Goal: Task Accomplishment & Management: Manage account settings

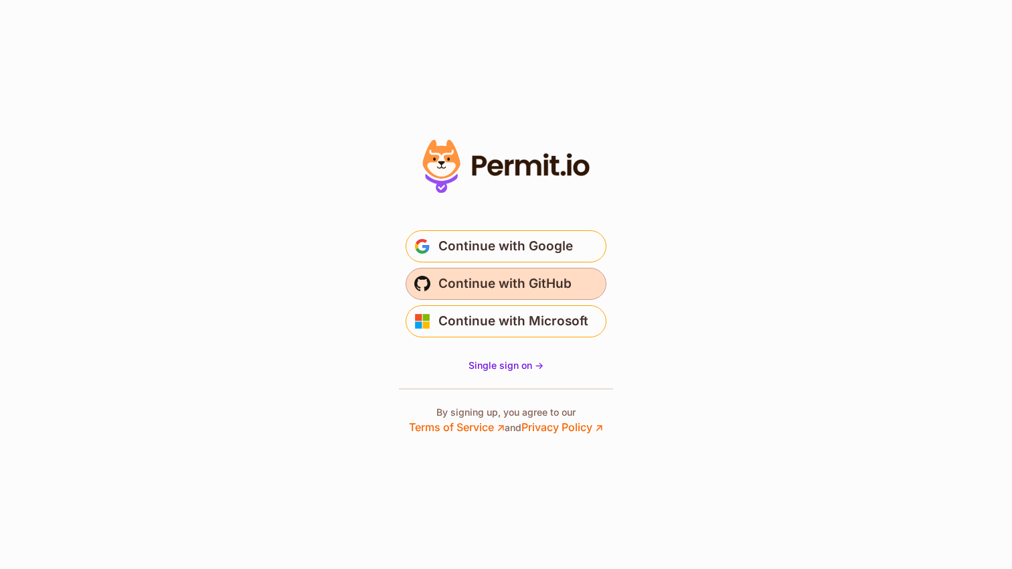
click at [538, 283] on span "Continue with GitHub" at bounding box center [505, 283] width 133 height 21
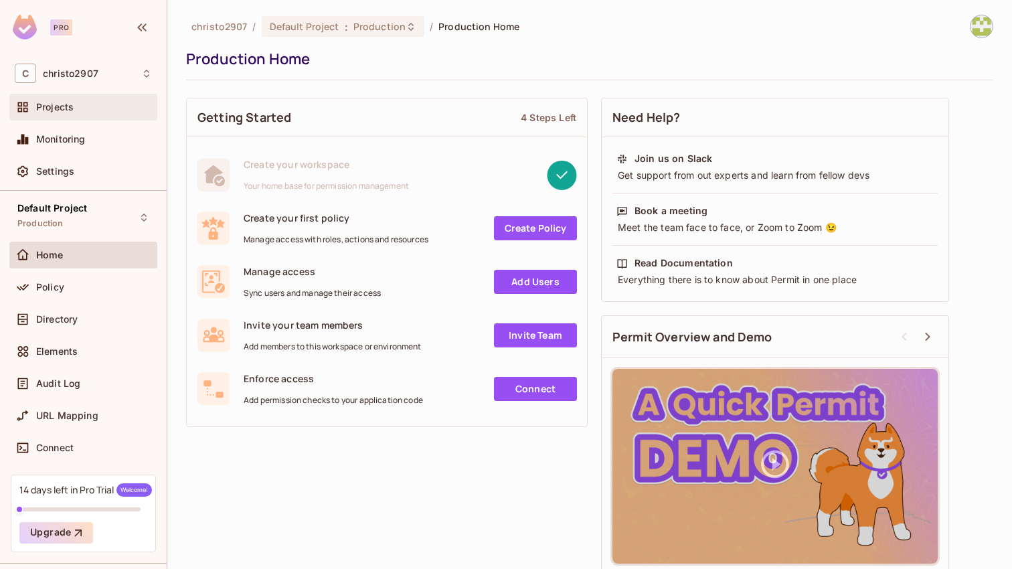
click at [74, 108] on div "Projects" at bounding box center [94, 107] width 116 height 11
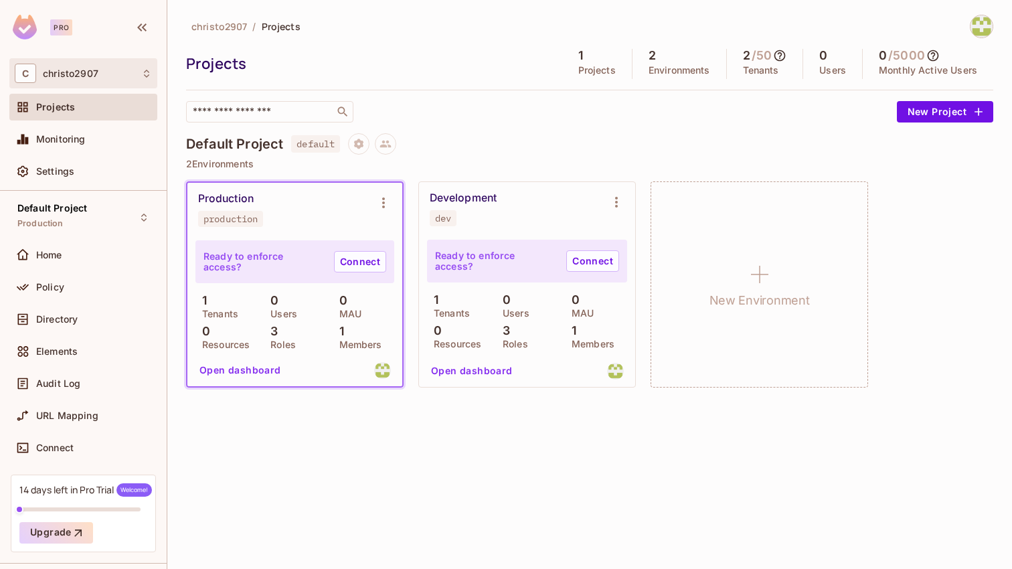
click at [128, 73] on div "C christo2907" at bounding box center [83, 73] width 137 height 19
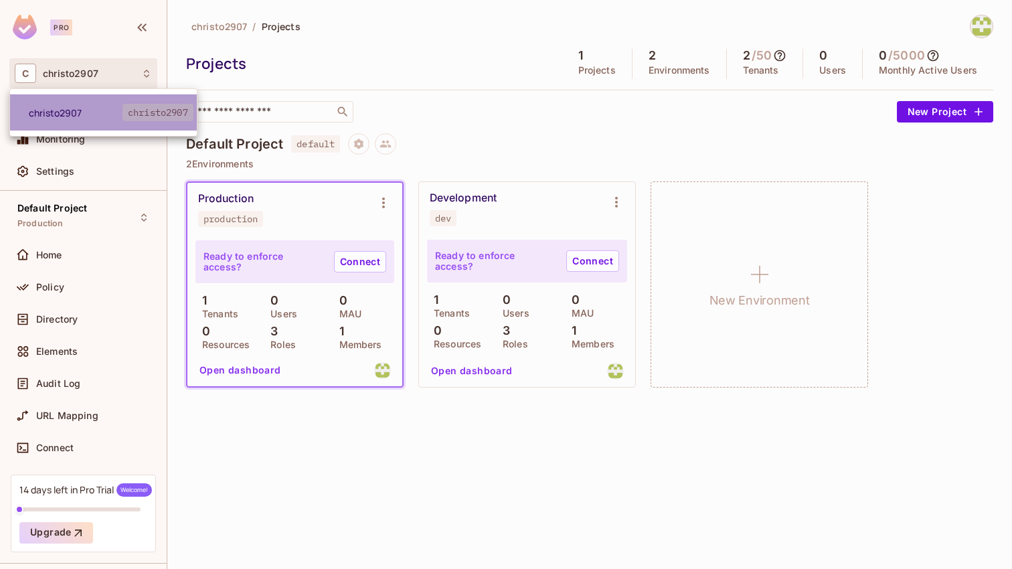
click at [81, 119] on li "christo2907 christo2907" at bounding box center [103, 112] width 187 height 36
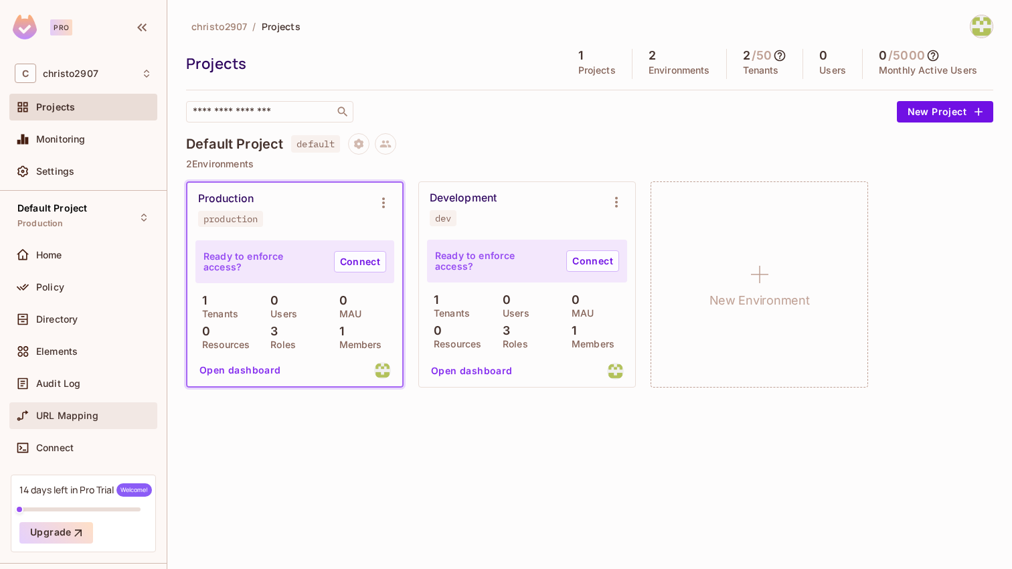
click at [78, 420] on span "URL Mapping" at bounding box center [67, 415] width 62 height 11
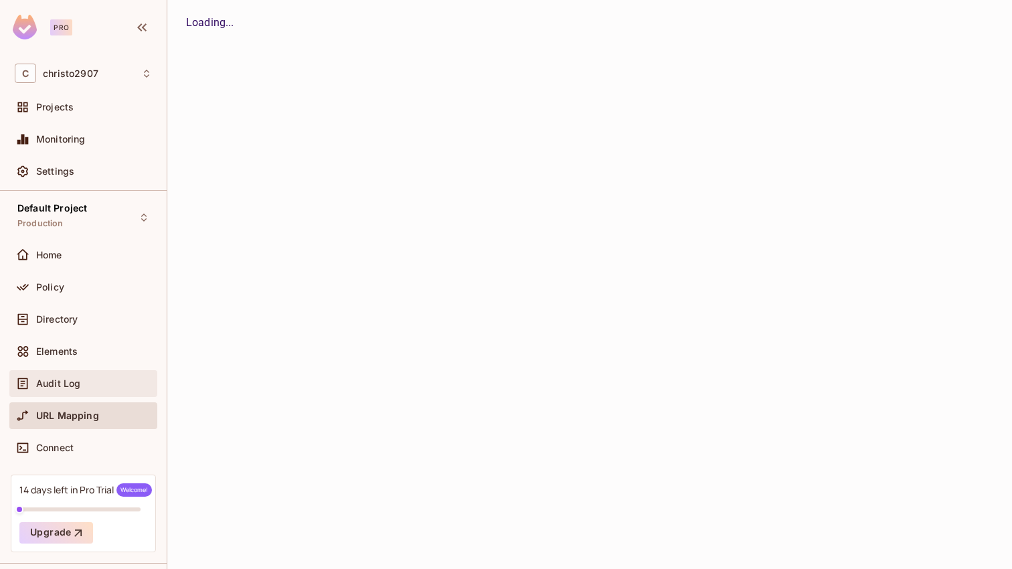
click at [72, 385] on span "Audit Log" at bounding box center [58, 383] width 44 height 11
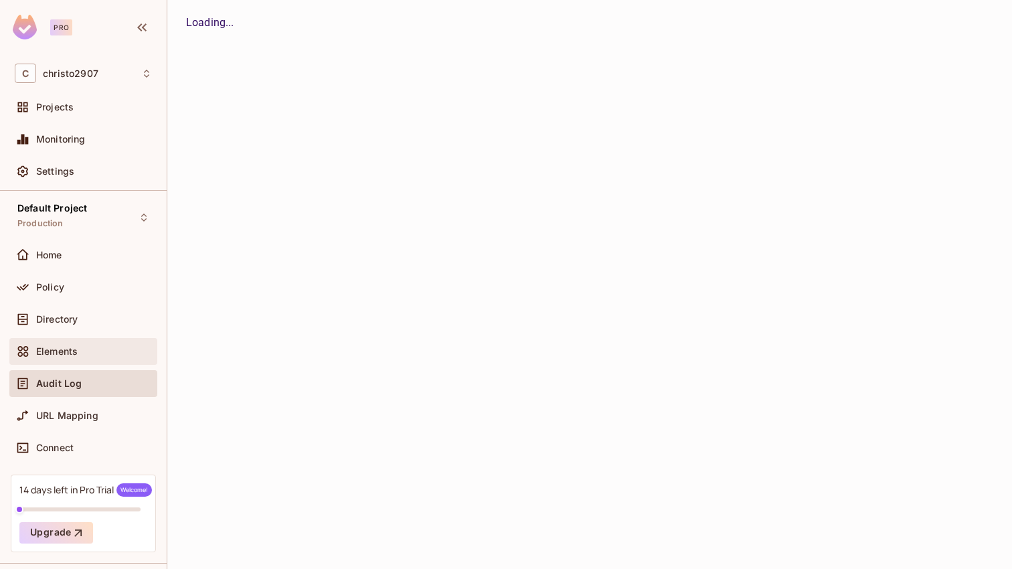
click at [69, 355] on span "Elements" at bounding box center [57, 351] width 42 height 11
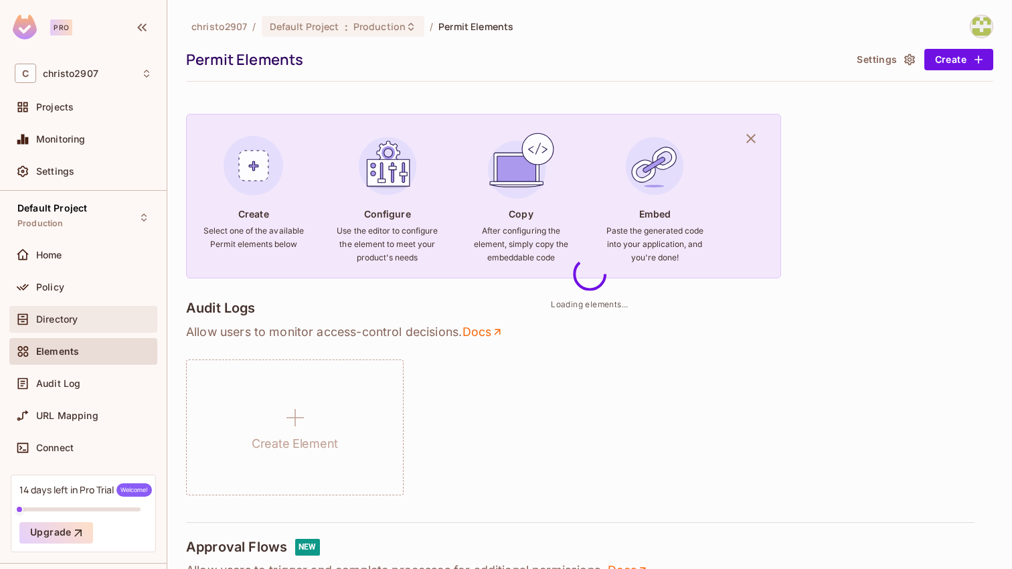
click at [70, 319] on span "Directory" at bounding box center [57, 319] width 42 height 11
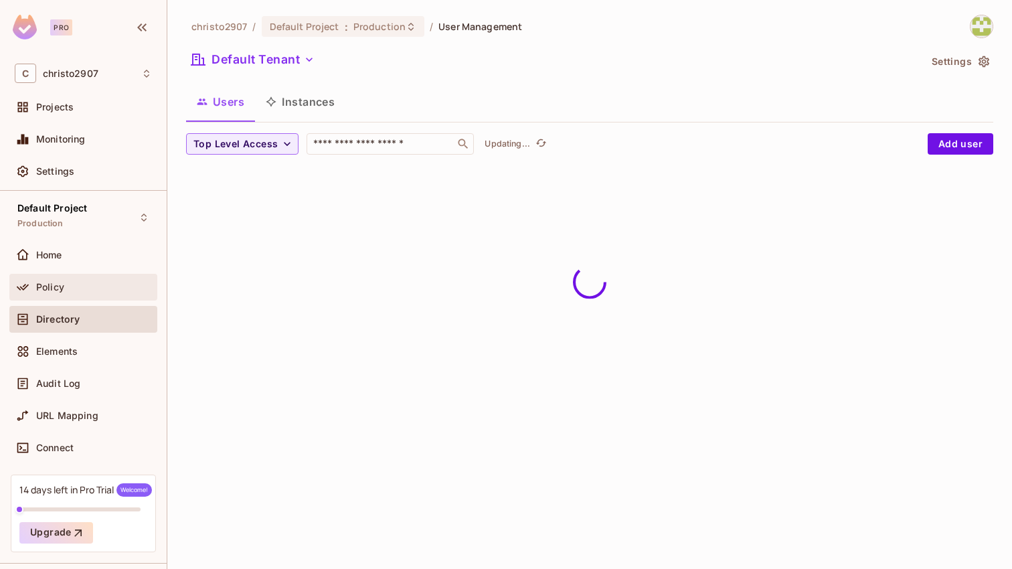
click at [69, 284] on div "Policy" at bounding box center [94, 287] width 116 height 11
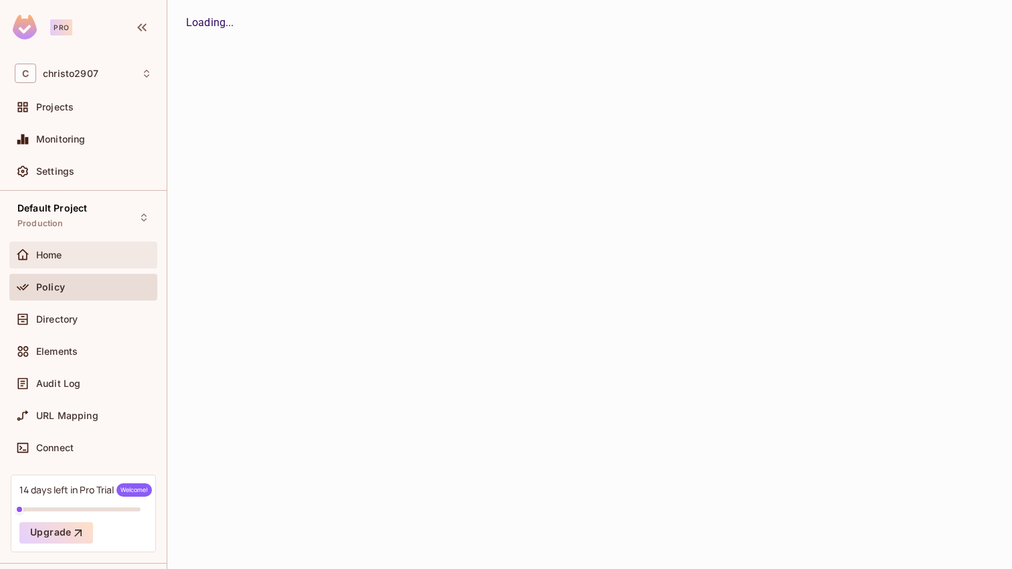
click at [69, 260] on div "Home" at bounding box center [83, 255] width 137 height 16
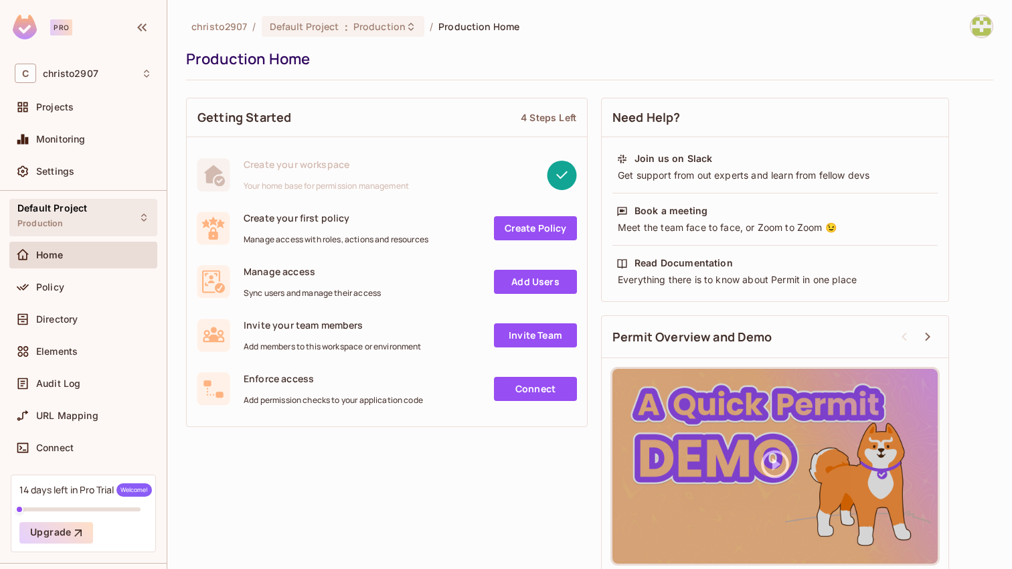
click at [82, 218] on div "Default Project Production" at bounding box center [52, 217] width 70 height 29
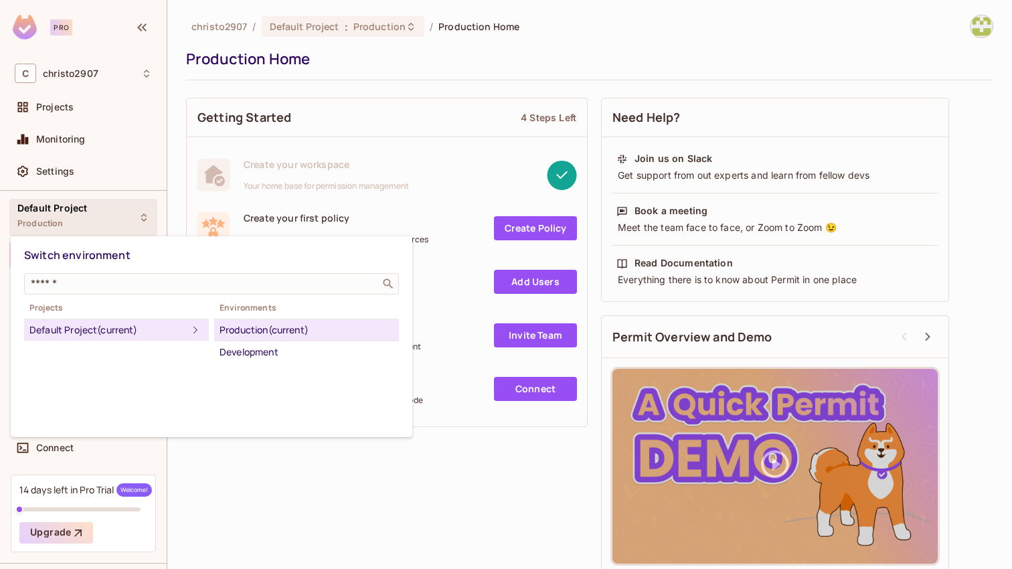
click at [82, 218] on div at bounding box center [506, 284] width 1012 height 569
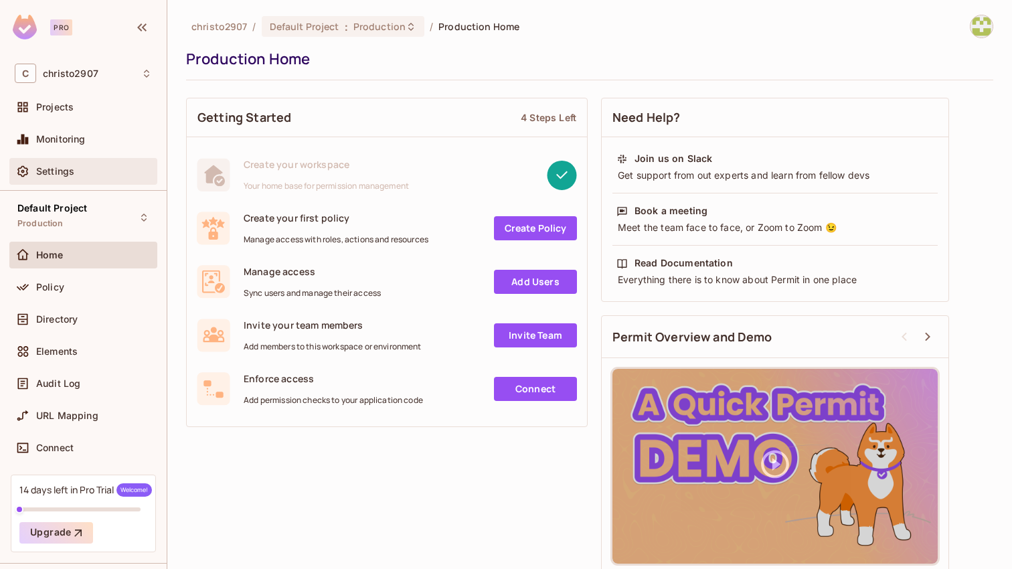
click at [121, 170] on div "Settings" at bounding box center [94, 171] width 116 height 11
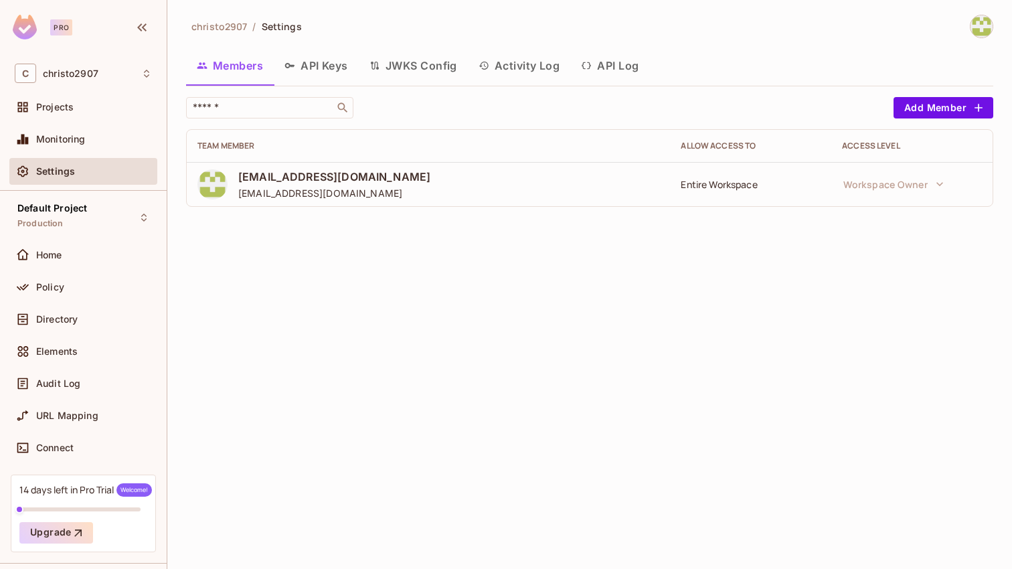
click at [725, 187] on div "Entire Workspace" at bounding box center [751, 184] width 140 height 13
click at [370, 178] on span "christo.victoriaw@kantar.com" at bounding box center [334, 176] width 192 height 15
click at [906, 110] on button "Add Member" at bounding box center [944, 107] width 100 height 21
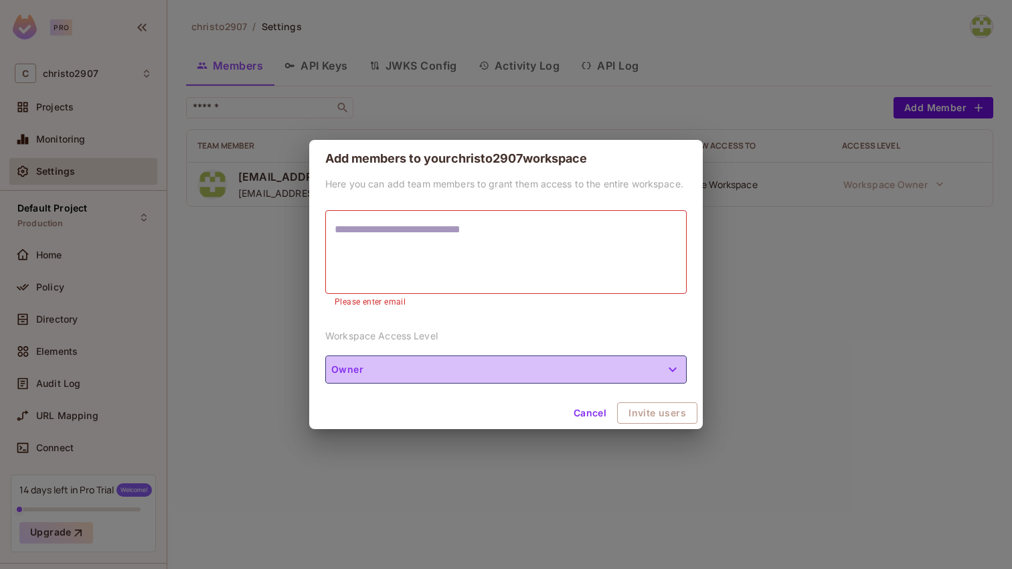
click at [653, 373] on button "Owner" at bounding box center [506, 369] width 362 height 28
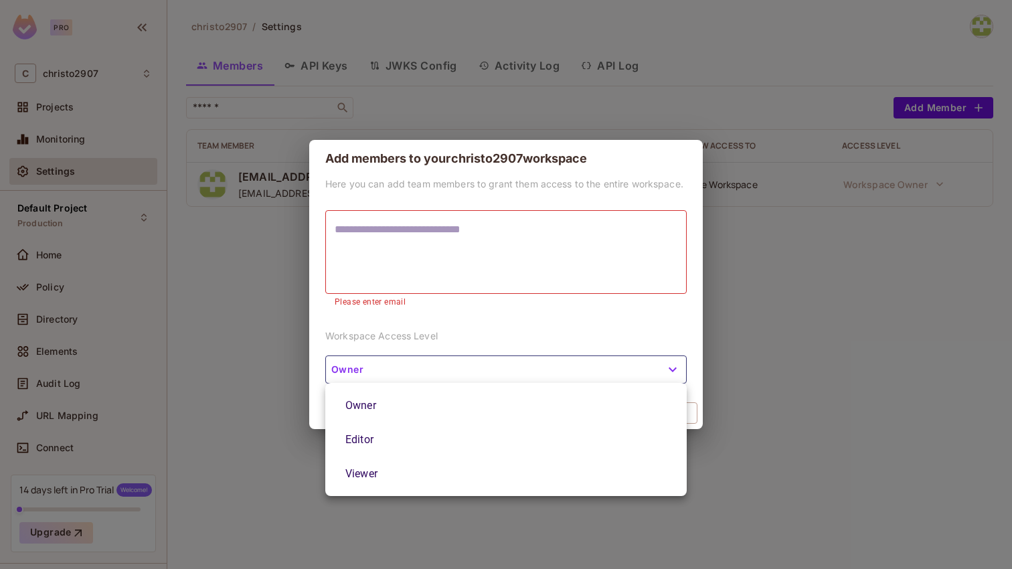
click at [653, 373] on div at bounding box center [506, 284] width 1012 height 569
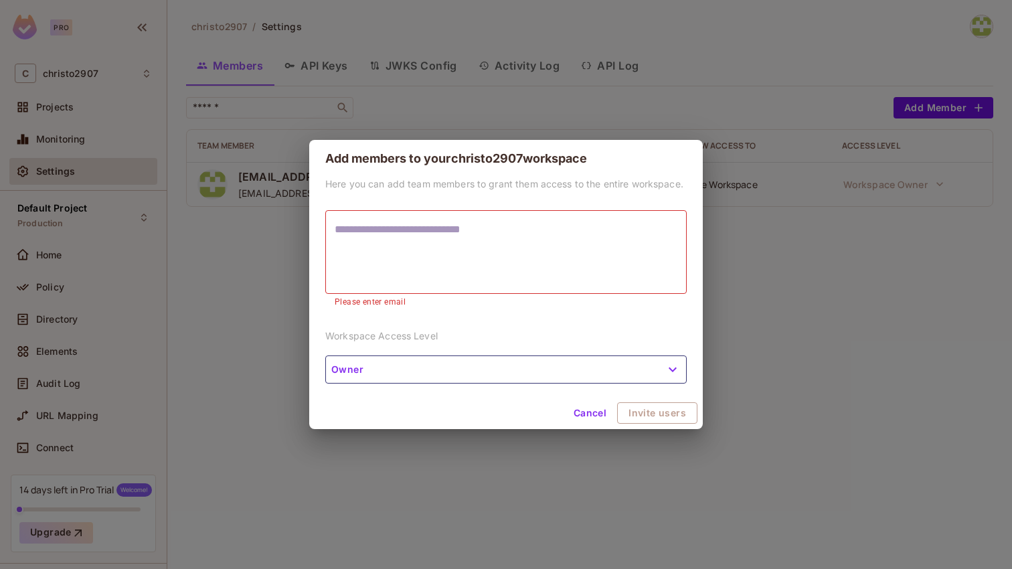
click at [586, 232] on textarea at bounding box center [506, 253] width 343 height 62
click at [594, 418] on button "Cancel" at bounding box center [590, 412] width 44 height 21
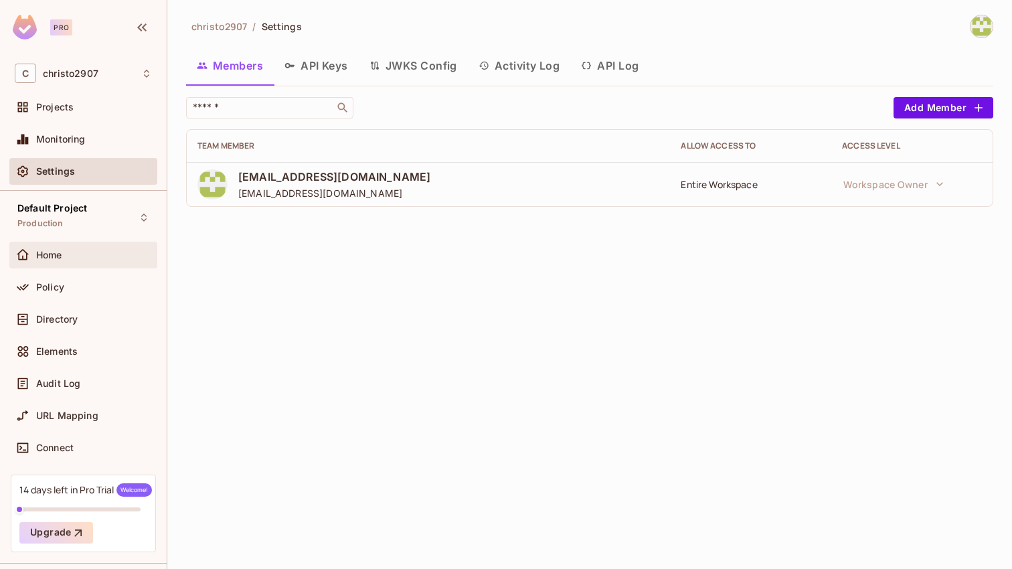
click at [120, 262] on div "Home" at bounding box center [83, 255] width 137 height 16
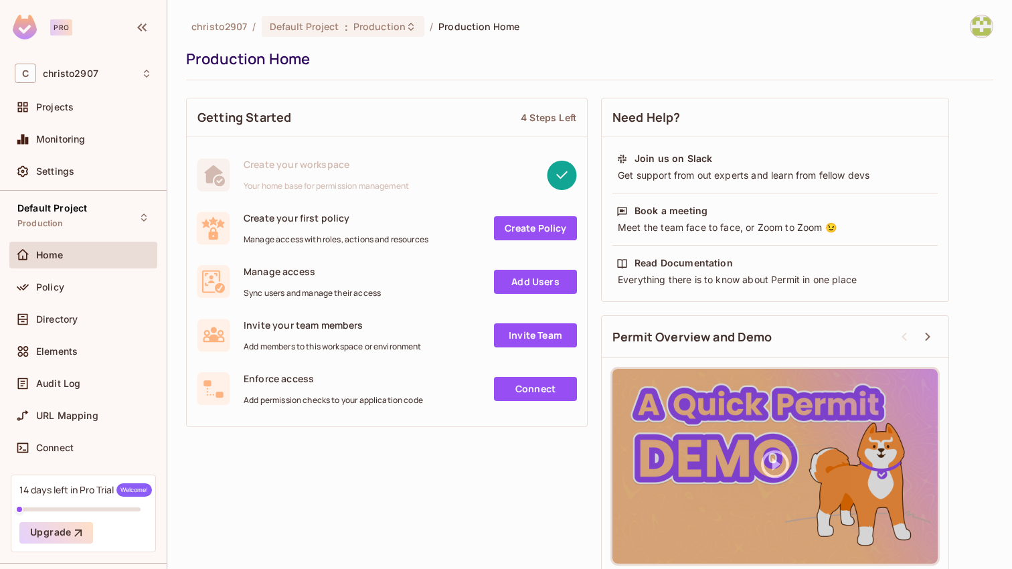
click at [981, 33] on img at bounding box center [982, 26] width 22 height 22
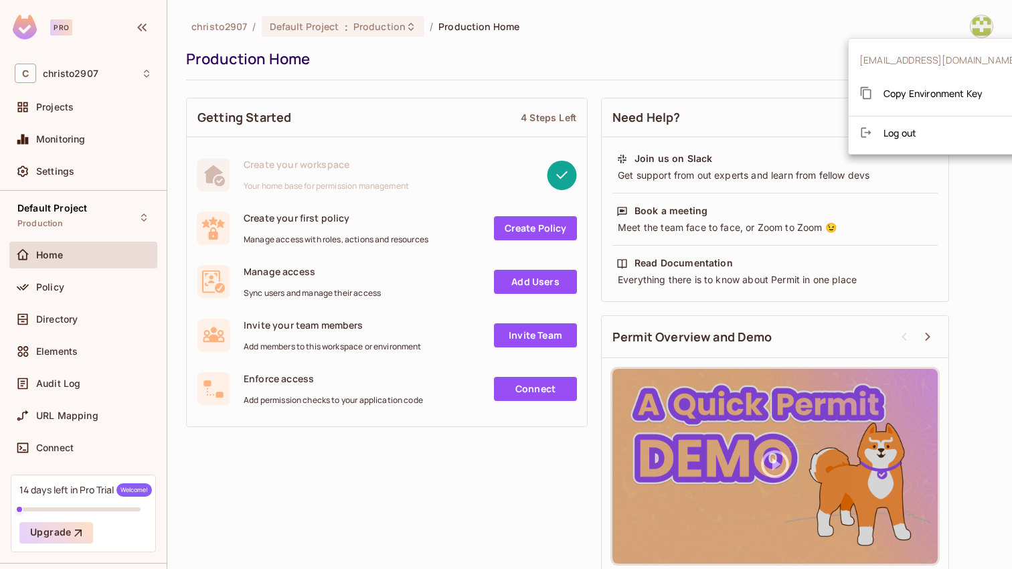
click at [917, 134] on span "Log out" at bounding box center [900, 133] width 33 height 13
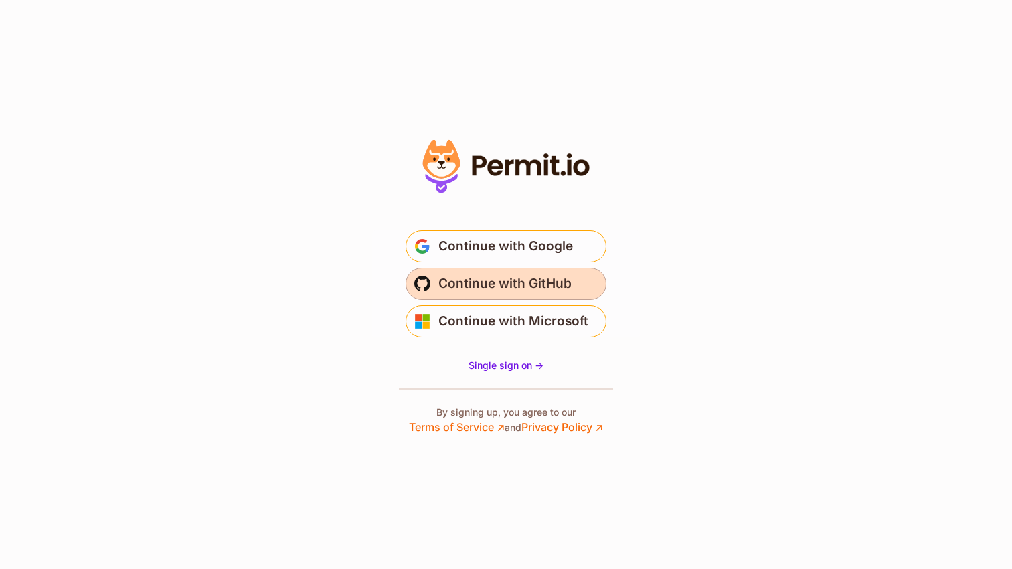
click at [556, 281] on span "Continue with GitHub" at bounding box center [505, 283] width 133 height 21
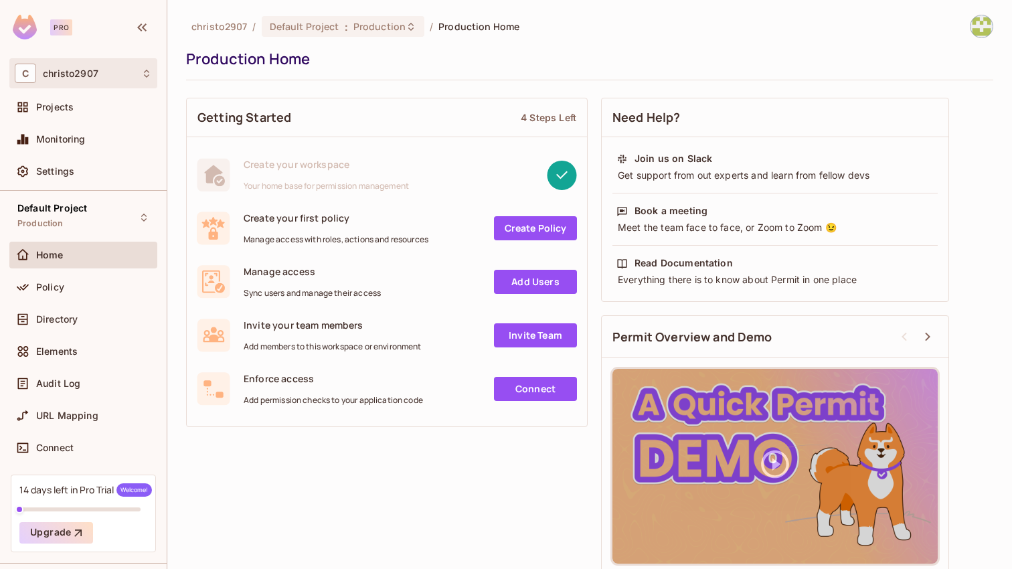
click at [27, 76] on span "C" at bounding box center [25, 73] width 21 height 19
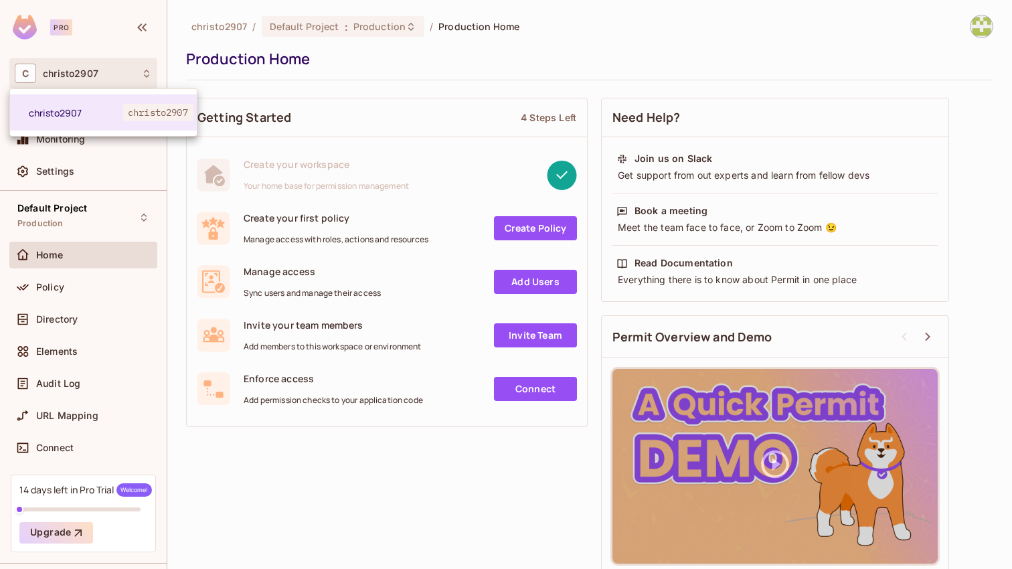
click at [145, 70] on div at bounding box center [506, 284] width 1012 height 569
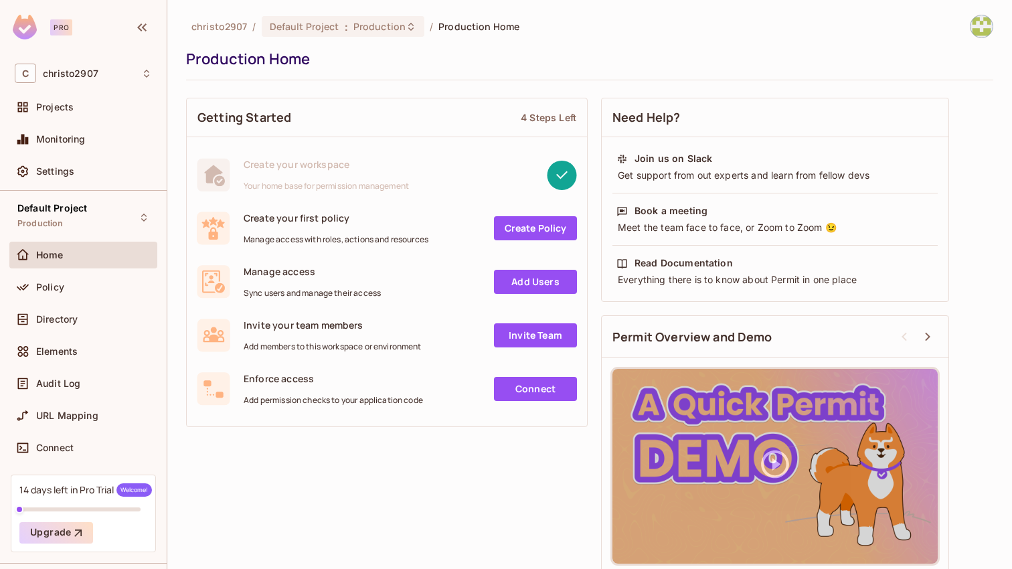
click at [145, 76] on icon at bounding box center [146, 74] width 5 height 8
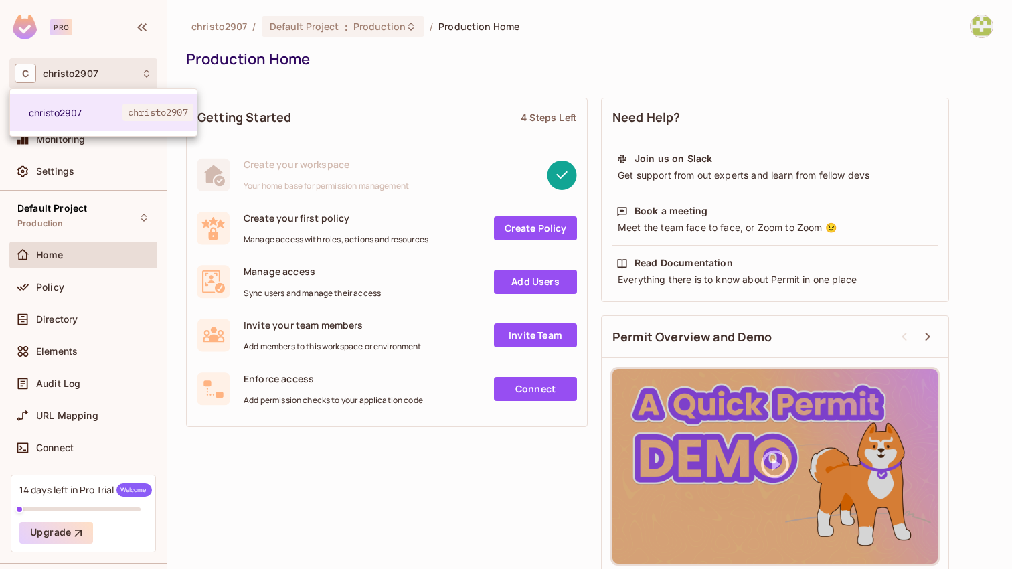
click at [110, 170] on div at bounding box center [506, 284] width 1012 height 569
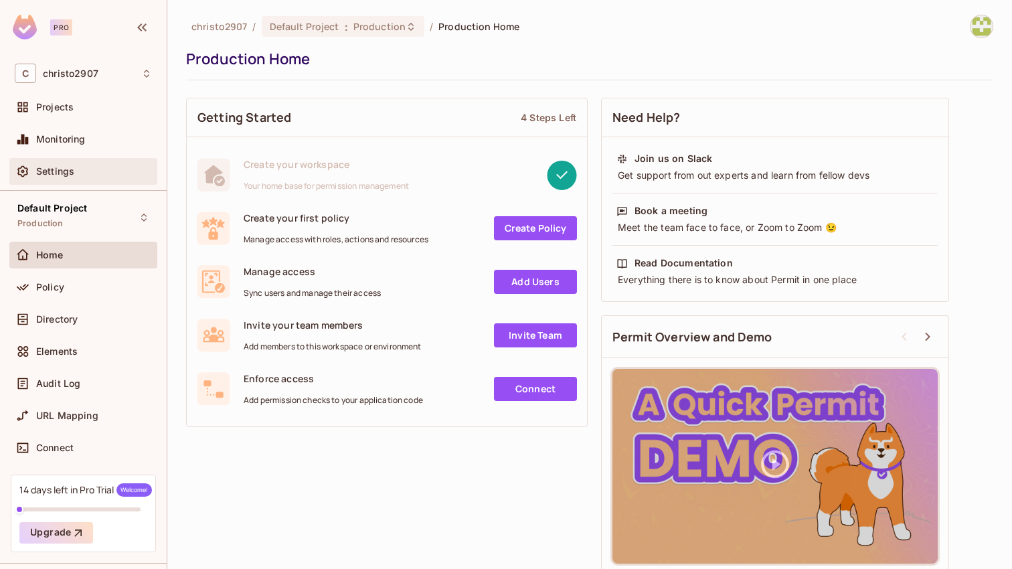
click at [90, 171] on div "Settings" at bounding box center [94, 171] width 116 height 11
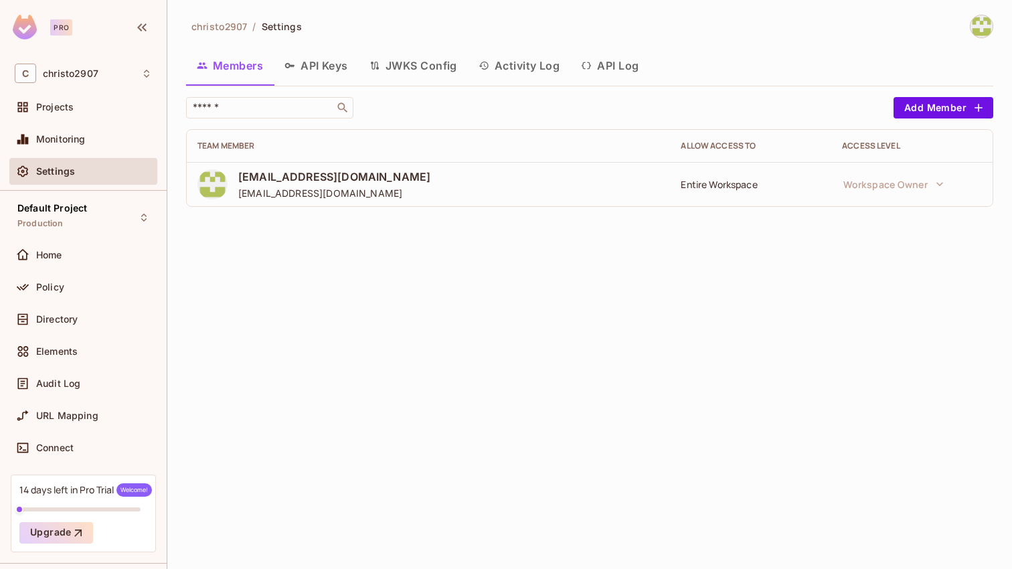
click at [760, 188] on div "Entire Workspace" at bounding box center [751, 184] width 140 height 13
click at [366, 180] on span "christo.victoriaw@kantar.com" at bounding box center [334, 176] width 192 height 15
click at [422, 64] on button "JWKS Config" at bounding box center [413, 65] width 109 height 33
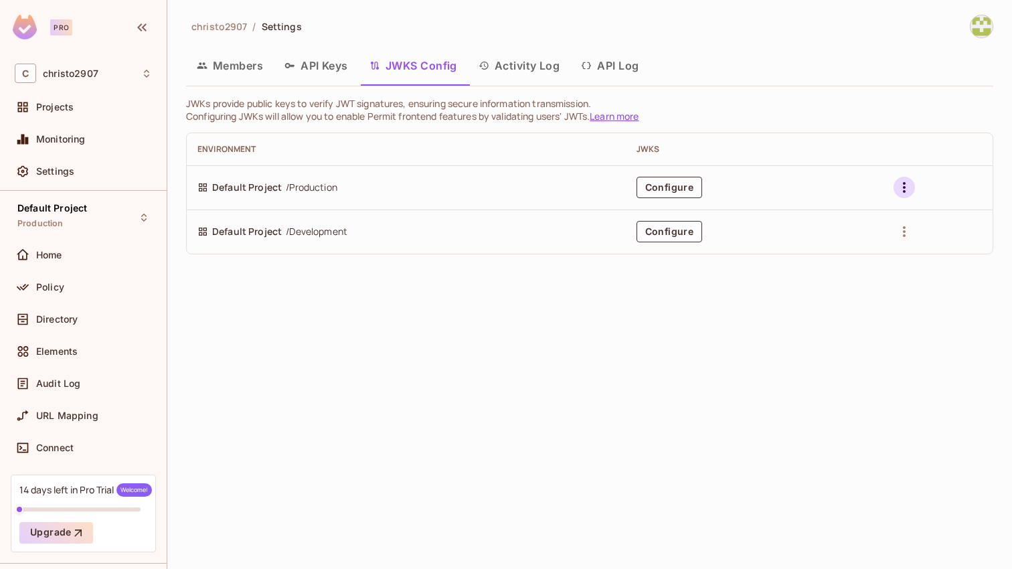
click at [902, 186] on icon "button" at bounding box center [904, 187] width 16 height 16
click at [902, 186] on div at bounding box center [506, 284] width 1012 height 569
click at [696, 187] on button "Configure" at bounding box center [670, 187] width 66 height 21
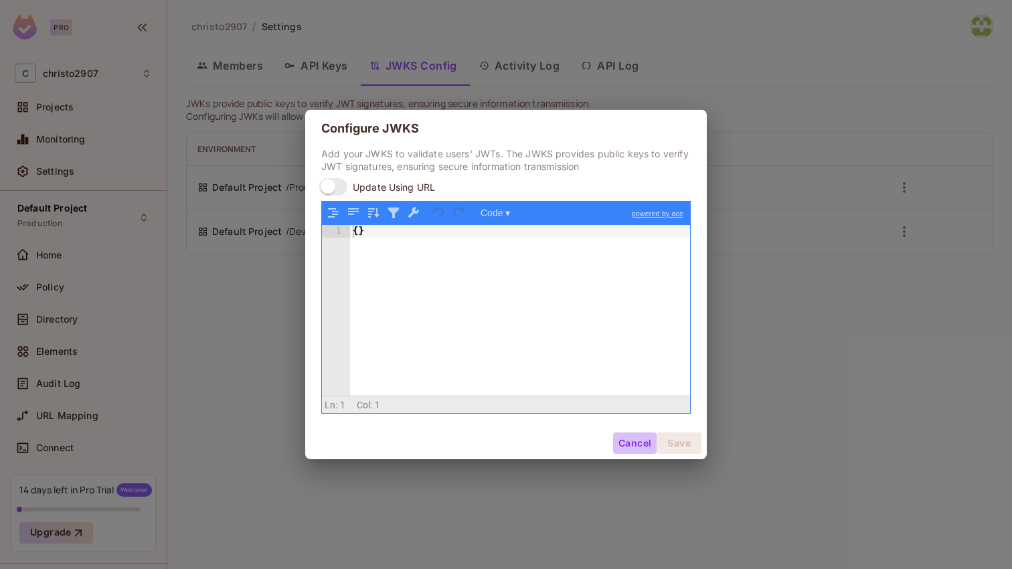
click at [634, 437] on button "Cancel" at bounding box center [635, 442] width 44 height 21
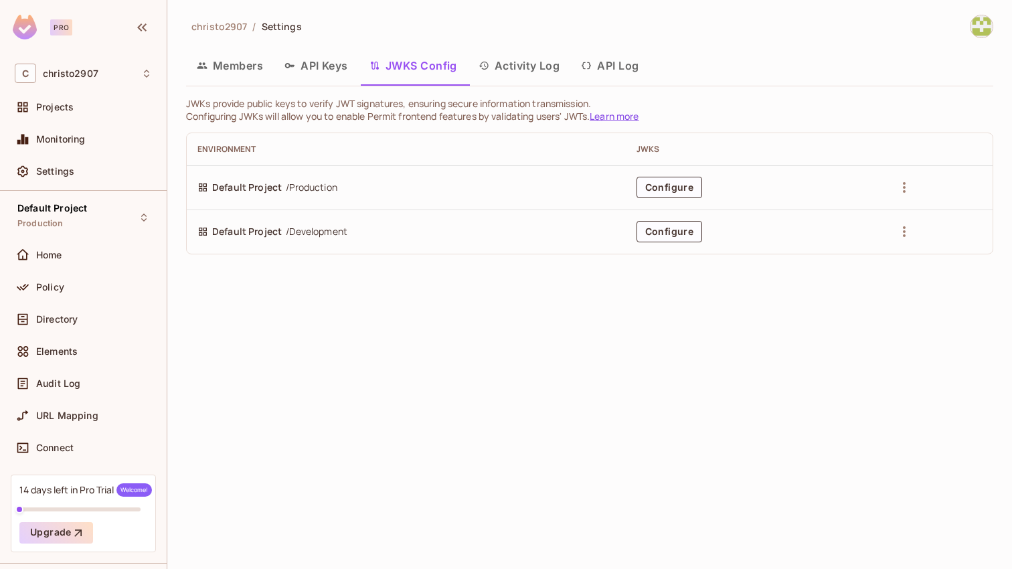
click at [325, 70] on button "API Keys" at bounding box center [316, 65] width 85 height 33
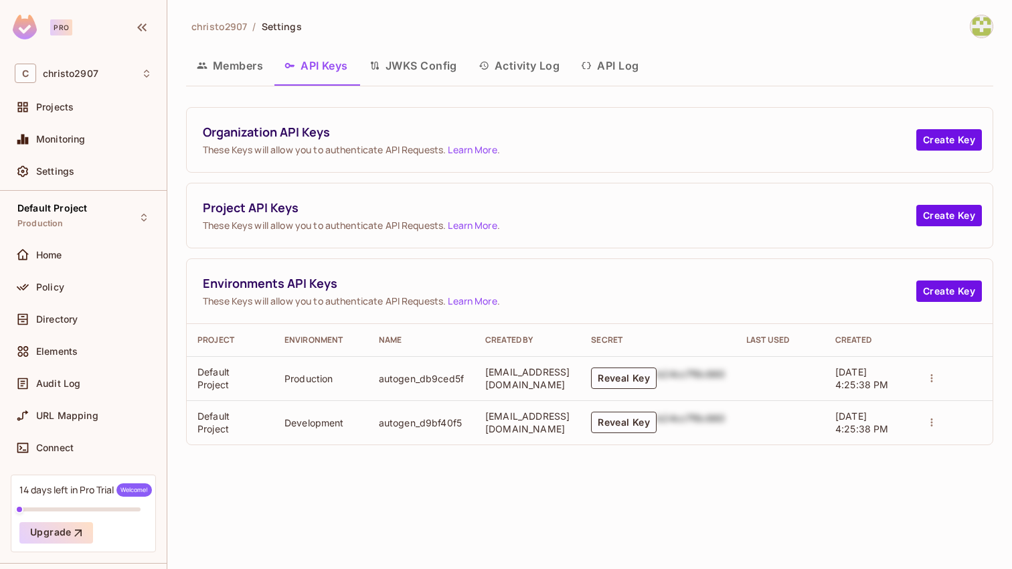
click at [534, 67] on button "Activity Log" at bounding box center [519, 65] width 103 height 33
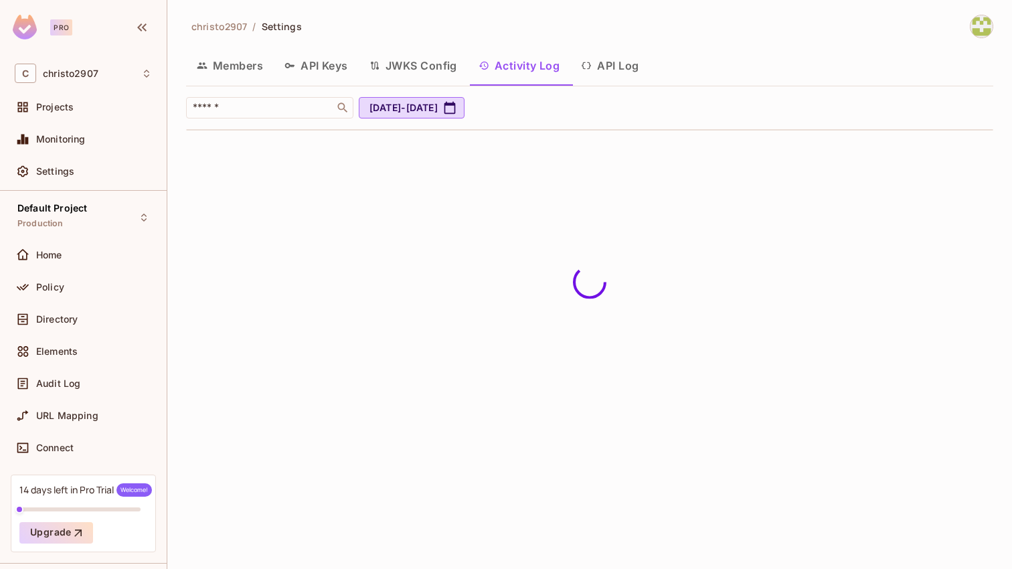
click at [609, 68] on button "API Log" at bounding box center [609, 65] width 79 height 33
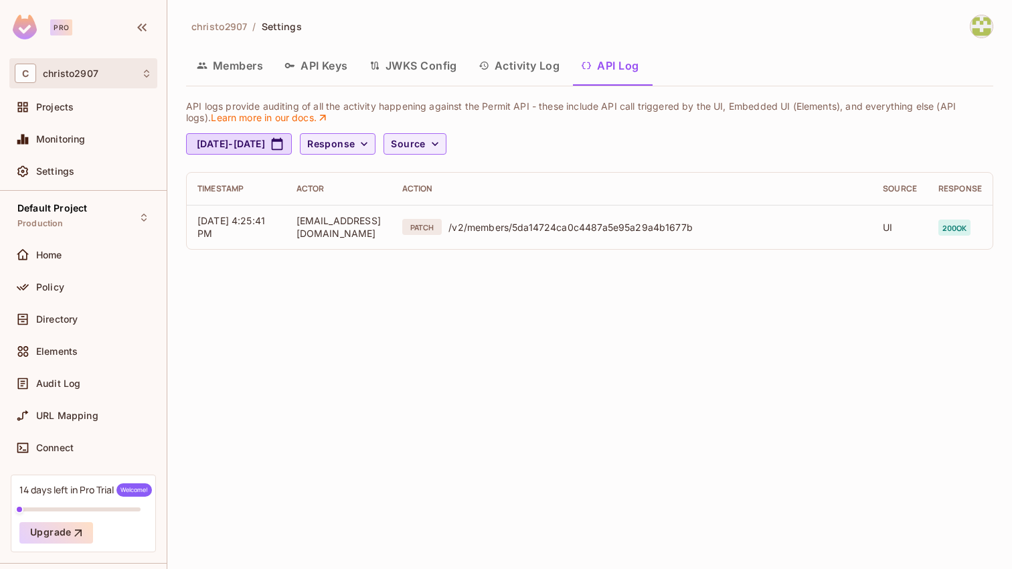
click at [139, 73] on div "C christo2907" at bounding box center [83, 73] width 137 height 19
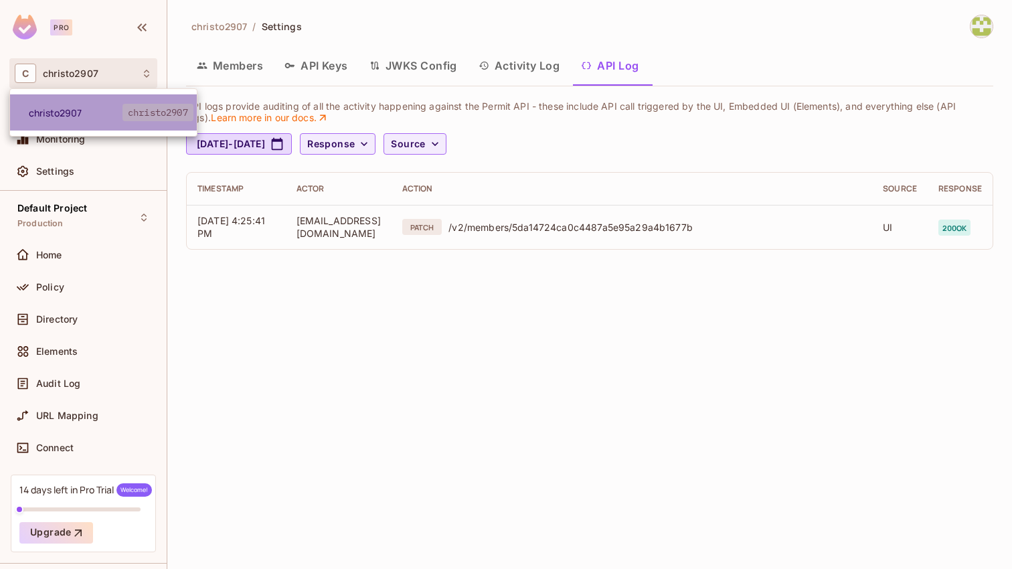
click at [58, 112] on span "christo2907" at bounding box center [76, 112] width 94 height 13
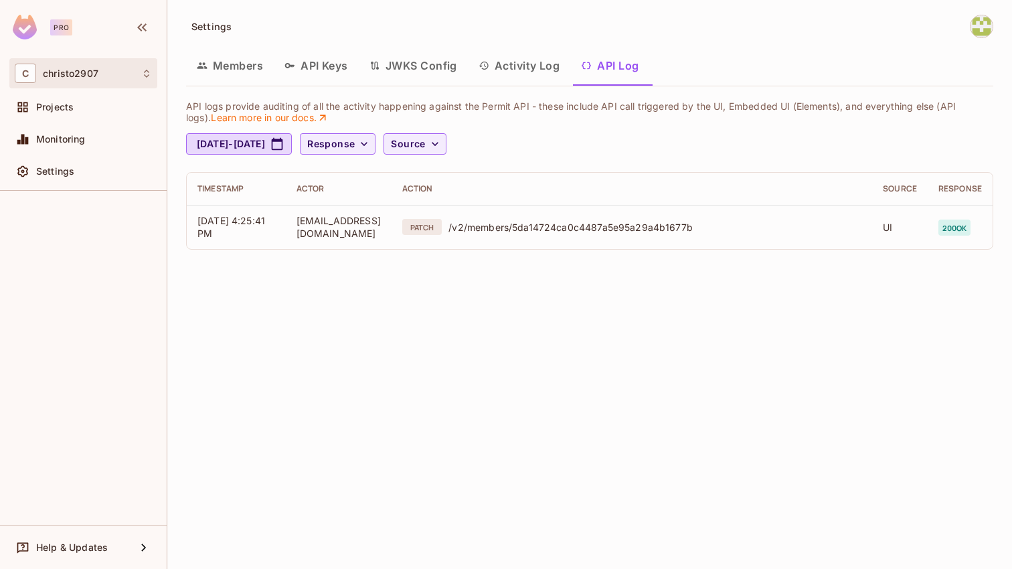
click at [66, 80] on div "C christo2907" at bounding box center [83, 73] width 137 height 19
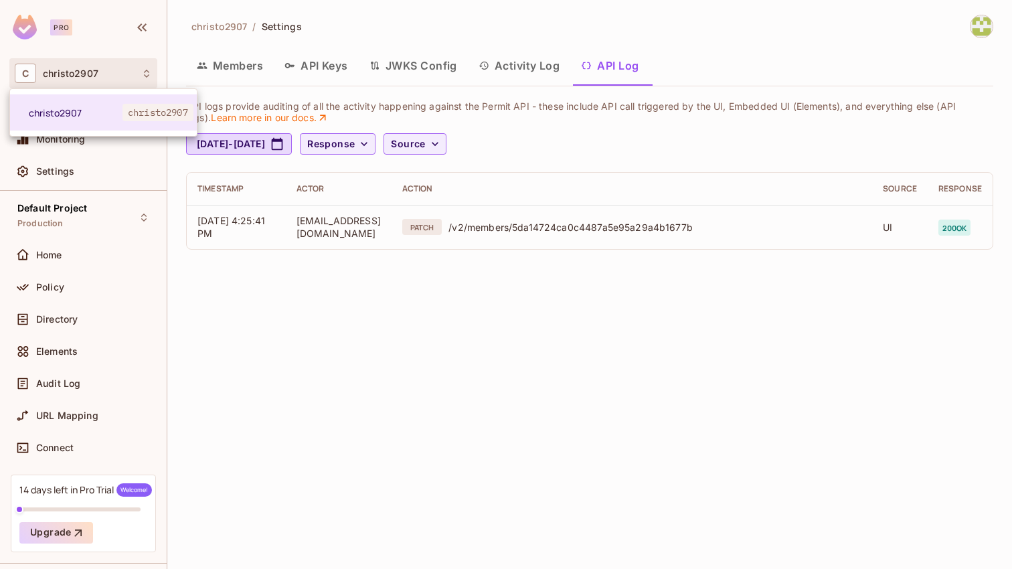
click at [18, 76] on div at bounding box center [506, 284] width 1012 height 569
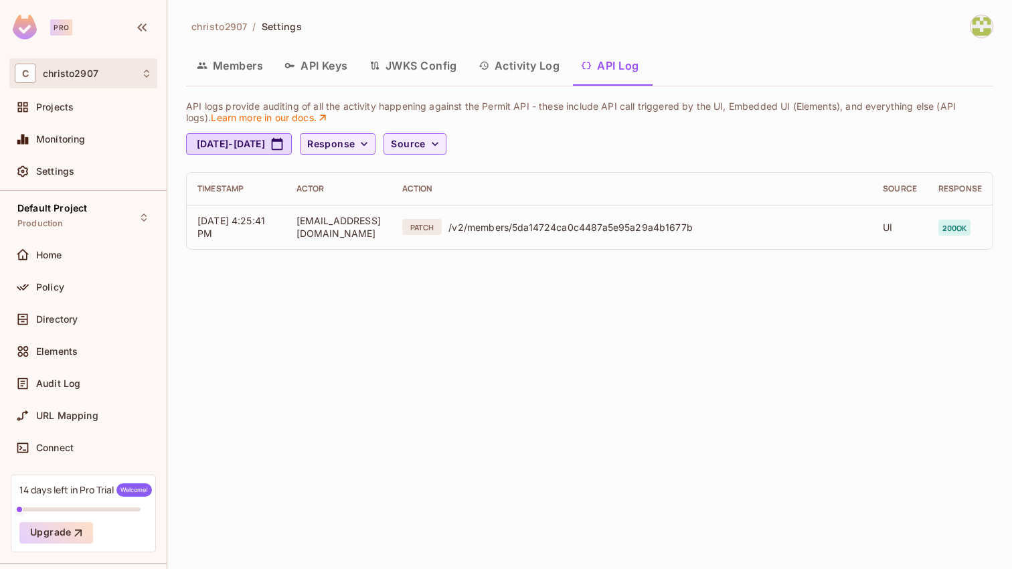
click at [148, 75] on icon at bounding box center [146, 74] width 5 height 8
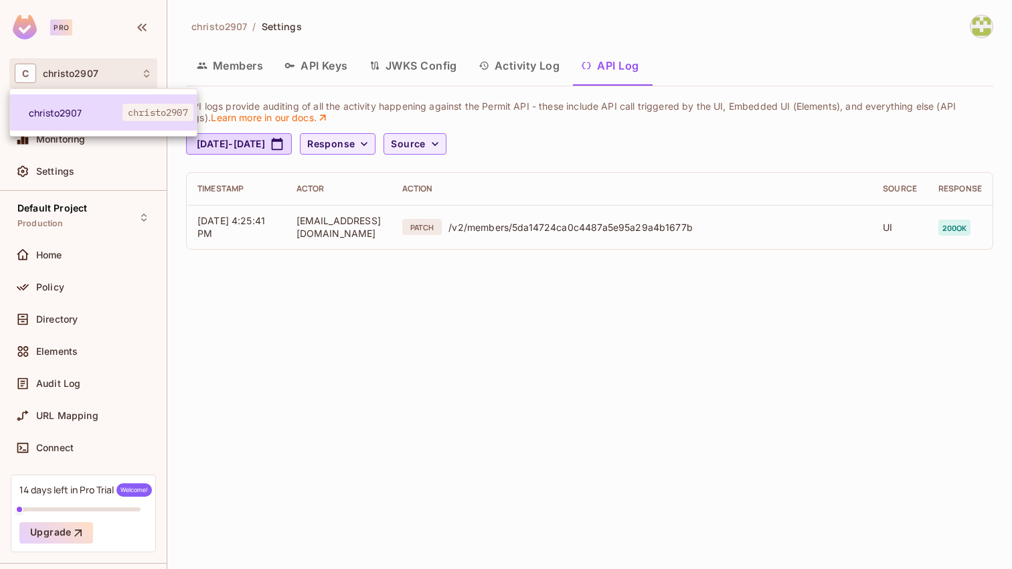
click at [155, 112] on span "christo2907" at bounding box center [158, 112] width 71 height 17
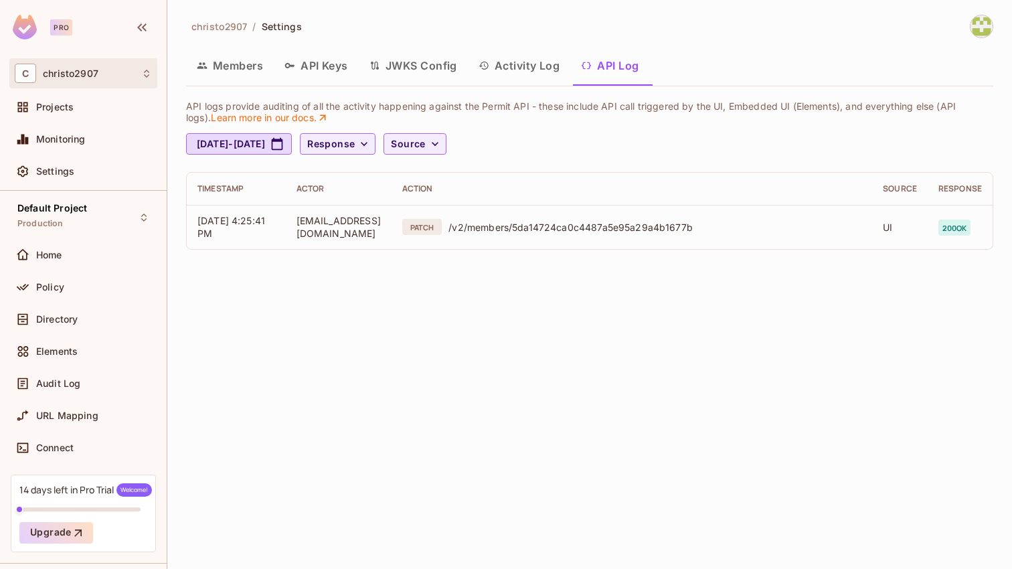
click at [139, 80] on div "C christo2907" at bounding box center [83, 73] width 137 height 19
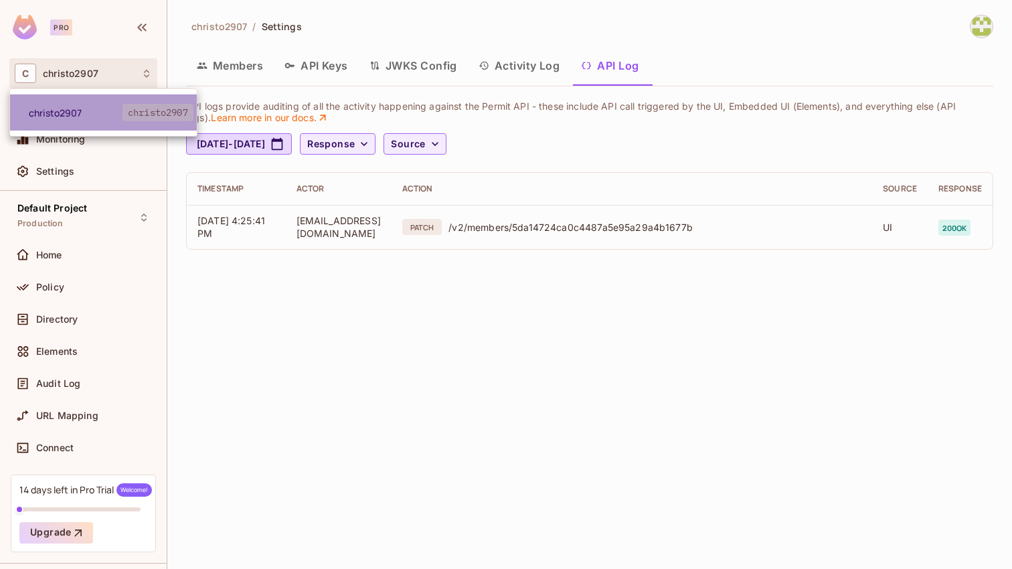
click at [54, 112] on span "christo2907" at bounding box center [76, 112] width 94 height 13
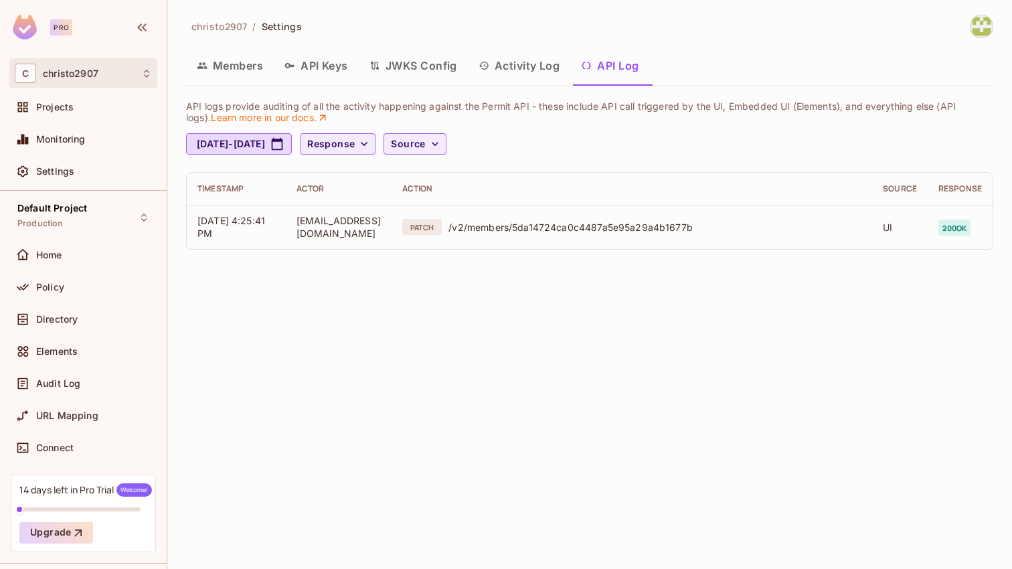
click at [97, 74] on span "christo2907" at bounding box center [71, 73] width 56 height 11
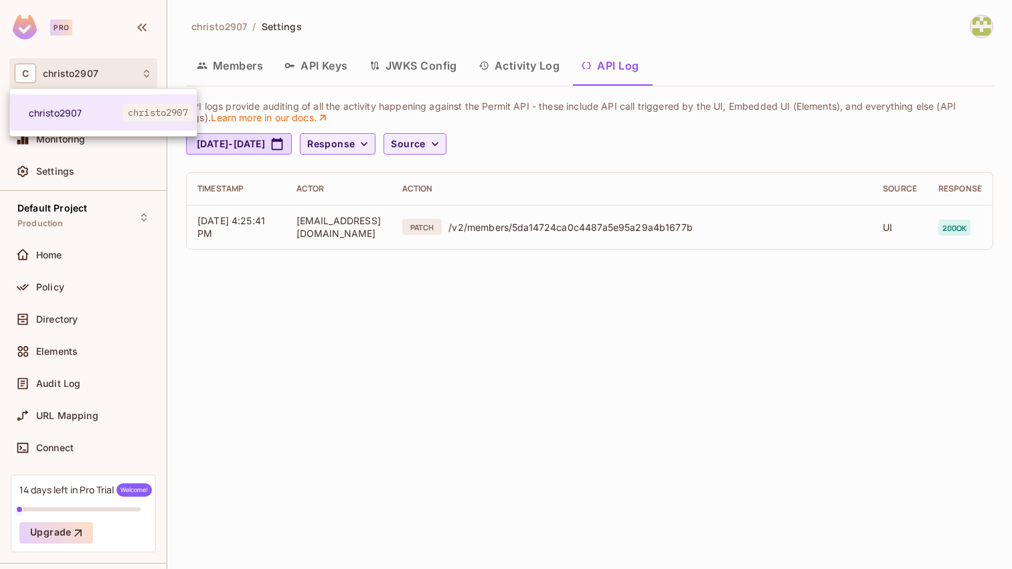
click at [147, 17] on div at bounding box center [506, 284] width 1012 height 569
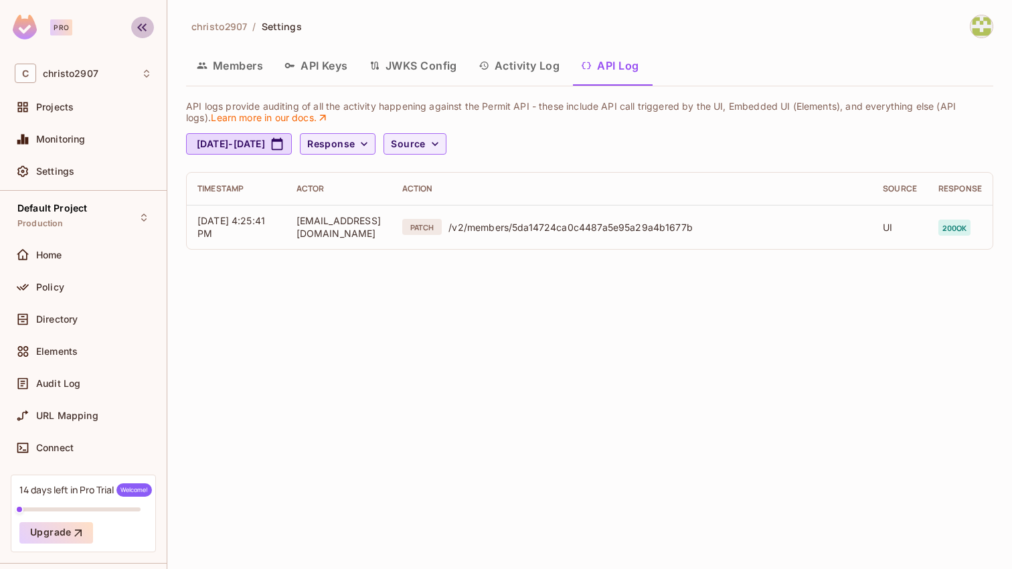
click at [145, 23] on icon "button" at bounding box center [141, 27] width 9 height 8
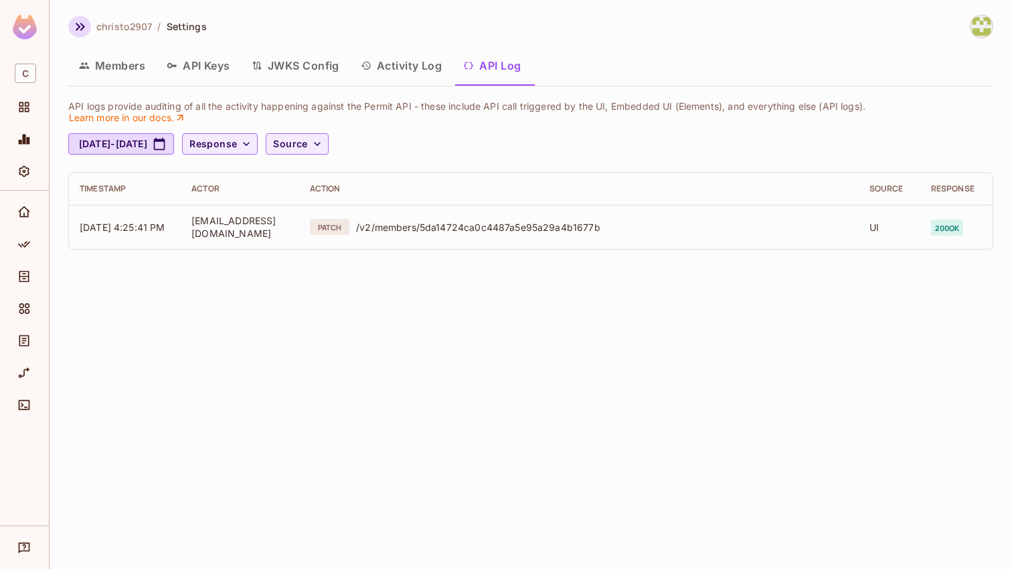
click at [74, 28] on icon "button" at bounding box center [80, 27] width 16 height 16
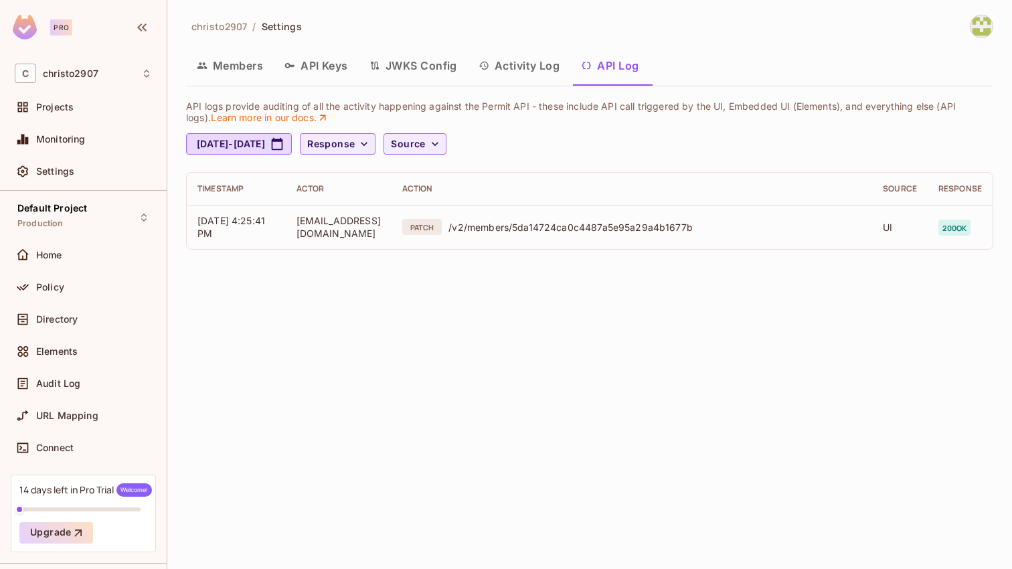
click at [198, 23] on span "christo2907" at bounding box center [219, 26] width 56 height 13
click at [980, 37] on img at bounding box center [982, 26] width 22 height 22
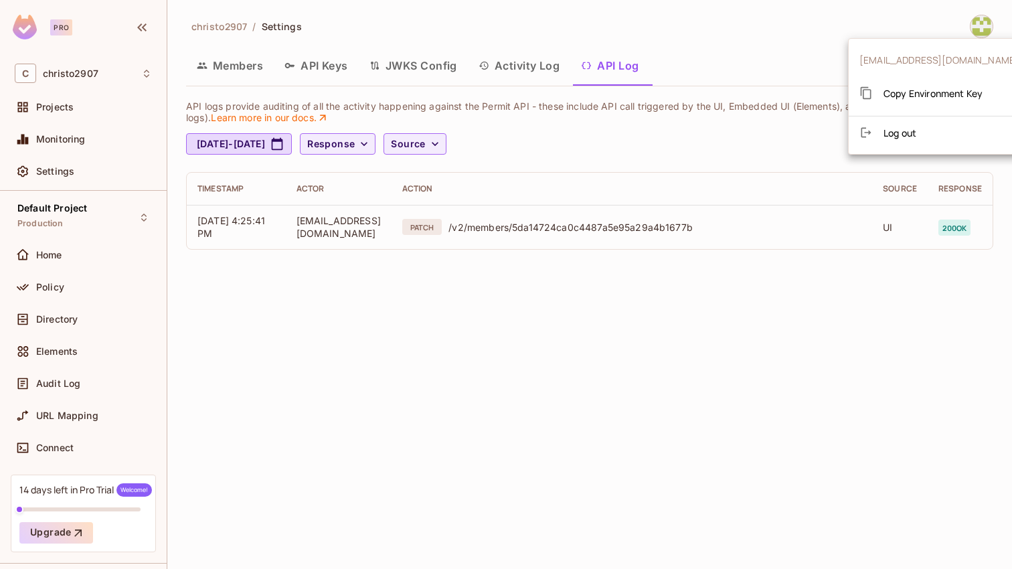
click at [981, 37] on div at bounding box center [506, 284] width 1012 height 569
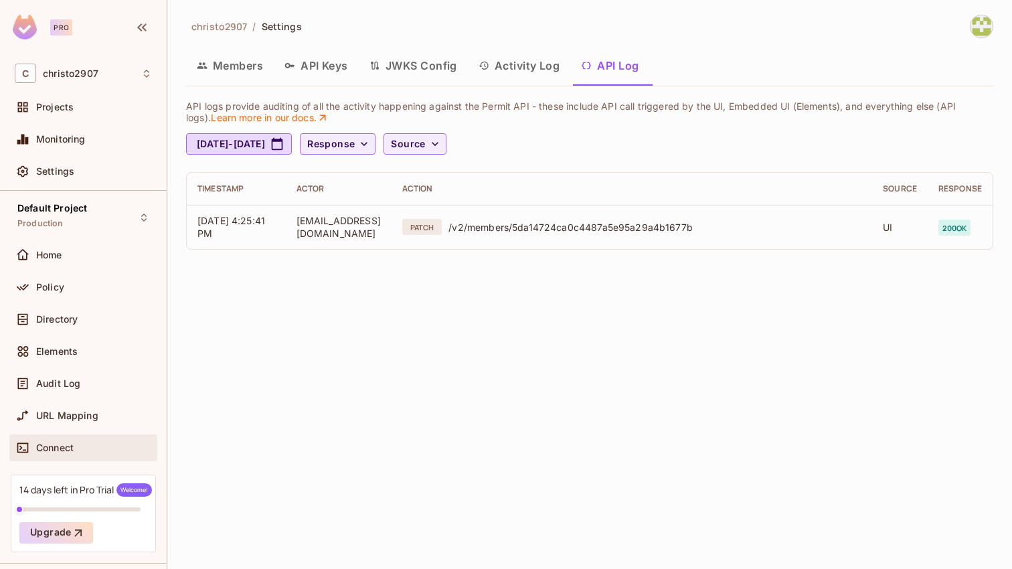
click at [70, 441] on div "Connect" at bounding box center [83, 448] width 137 height 16
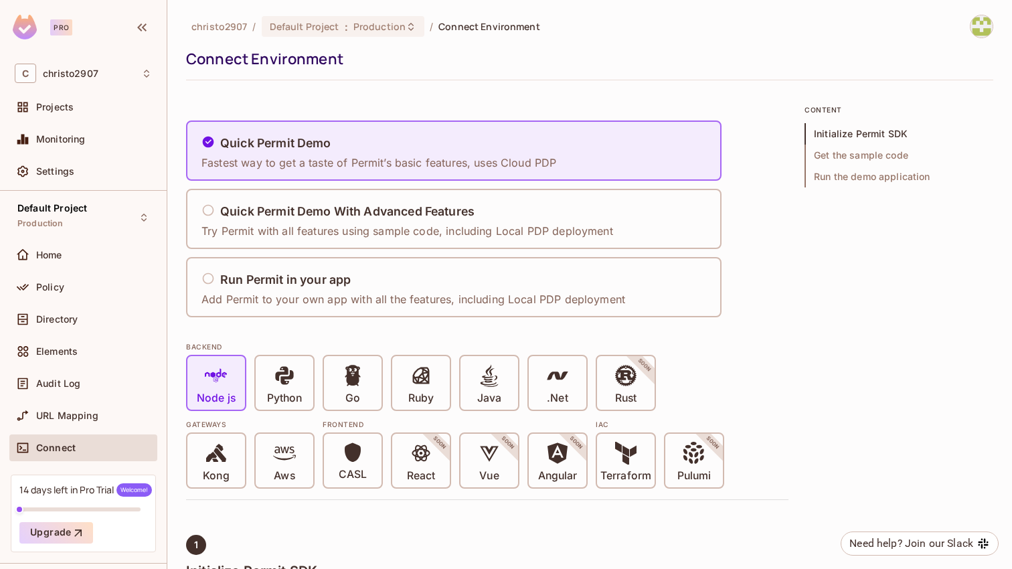
click at [215, 28] on span "christo2907" at bounding box center [219, 26] width 56 height 13
click at [70, 222] on div "Default Project Production" at bounding box center [52, 217] width 70 height 29
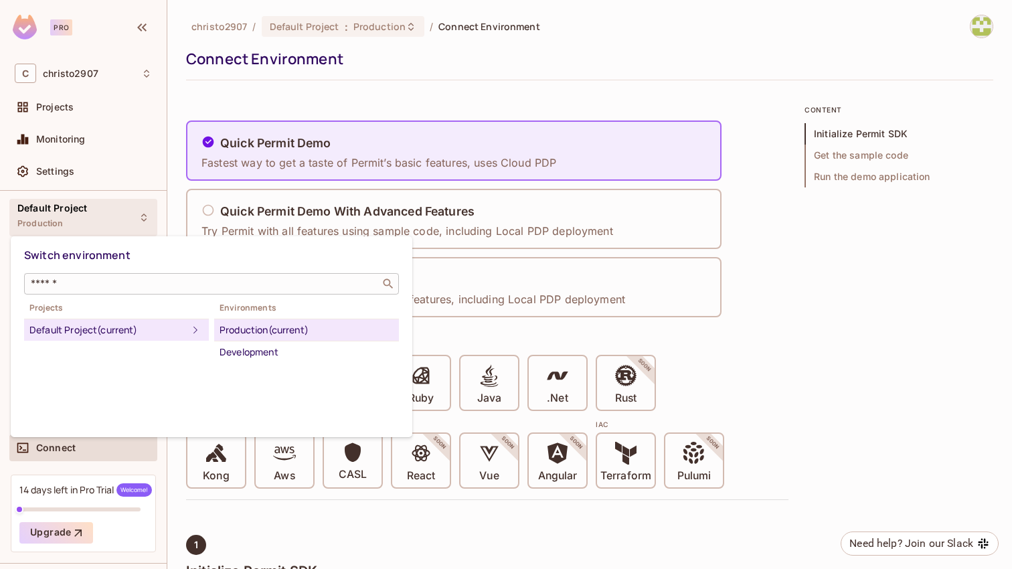
click at [154, 279] on input "text" at bounding box center [202, 283] width 348 height 13
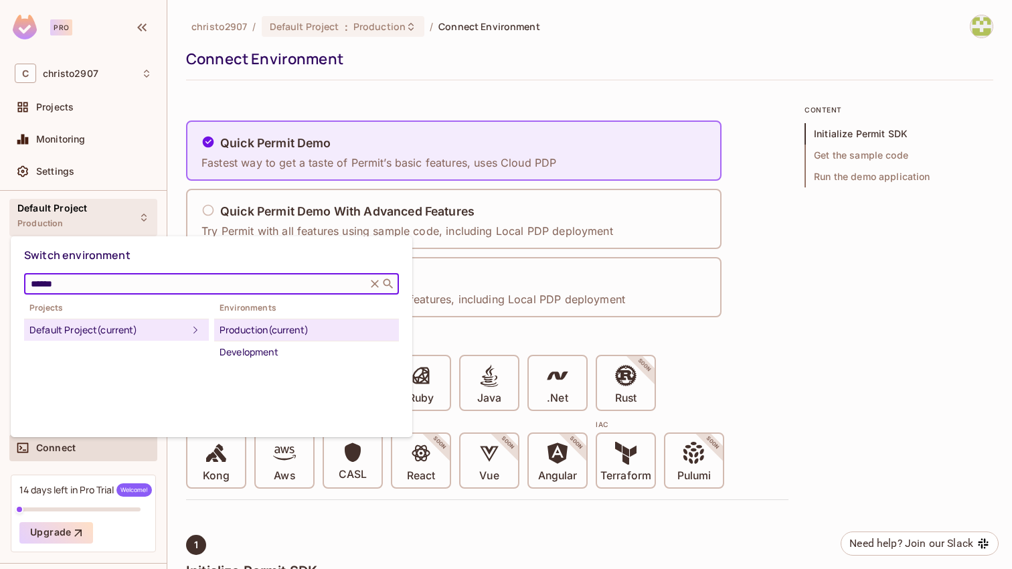
type input "******"
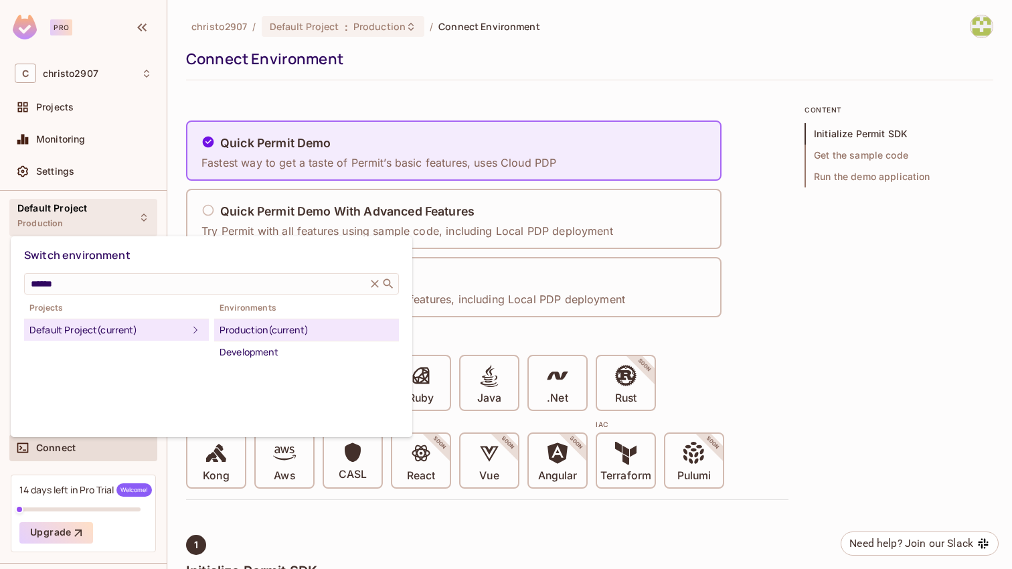
click at [55, 116] on div at bounding box center [506, 284] width 1012 height 569
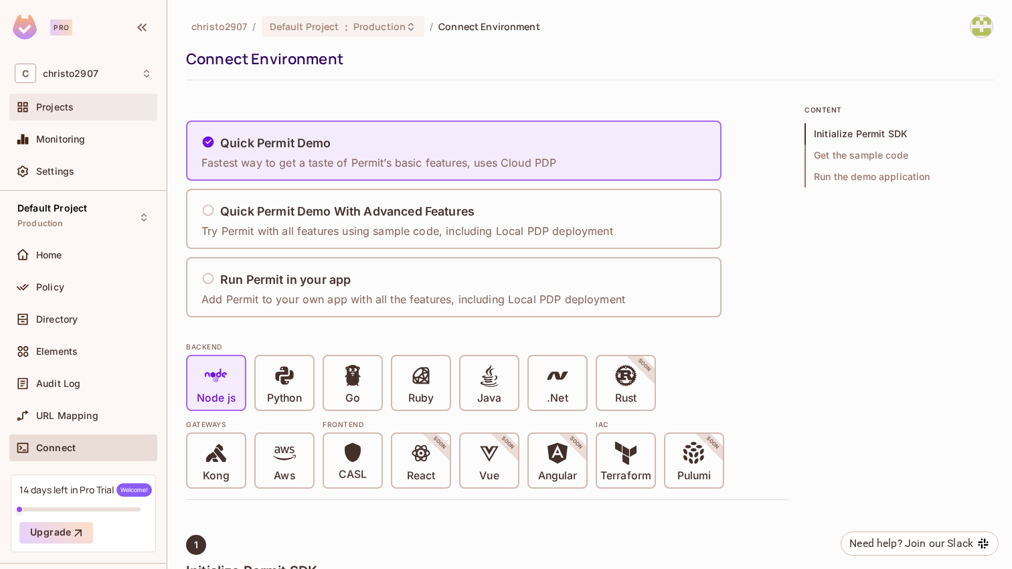
click at [43, 102] on span "Projects" at bounding box center [54, 107] width 37 height 11
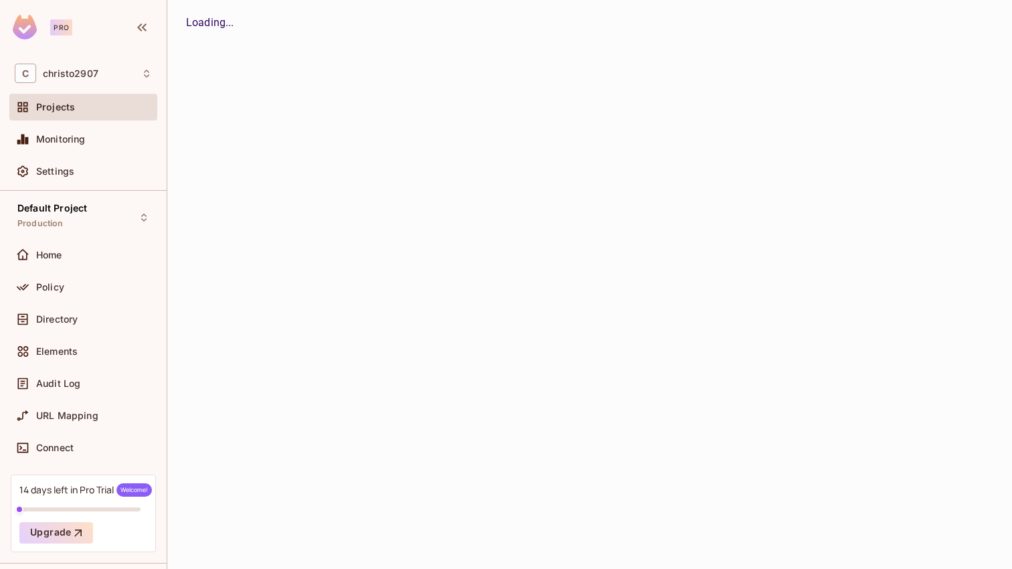
click at [28, 29] on img at bounding box center [25, 27] width 24 height 25
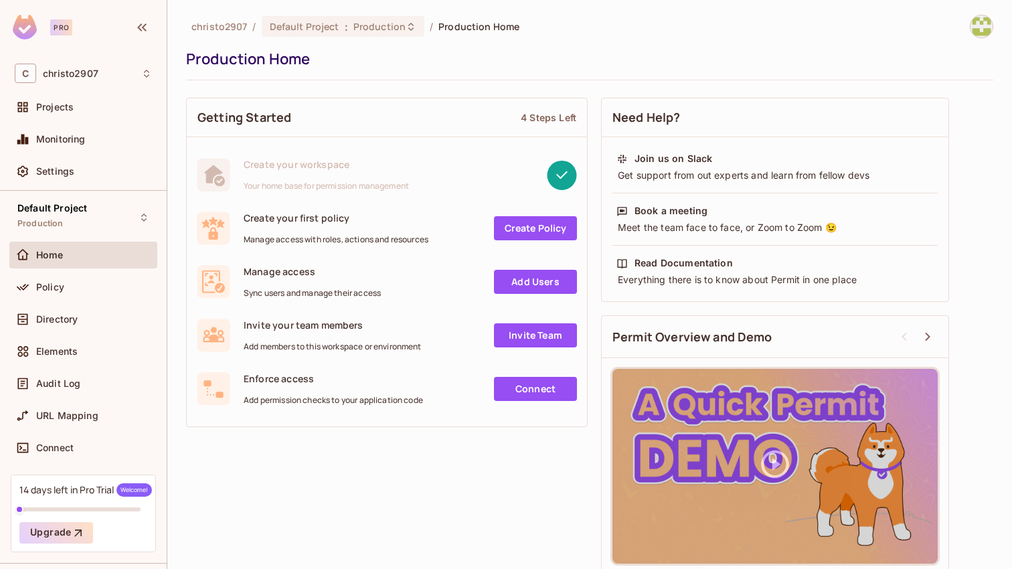
click at [28, 29] on img at bounding box center [25, 27] width 24 height 25
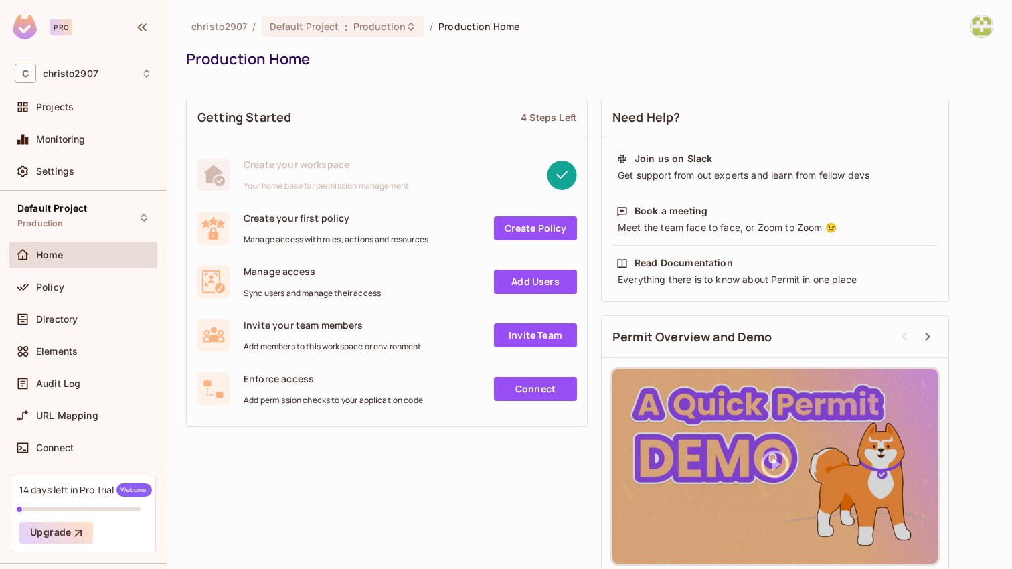
click at [690, 355] on div "Permit Overview and Demo" at bounding box center [775, 337] width 347 height 42
click at [132, 66] on div "C christo2907" at bounding box center [83, 73] width 137 height 19
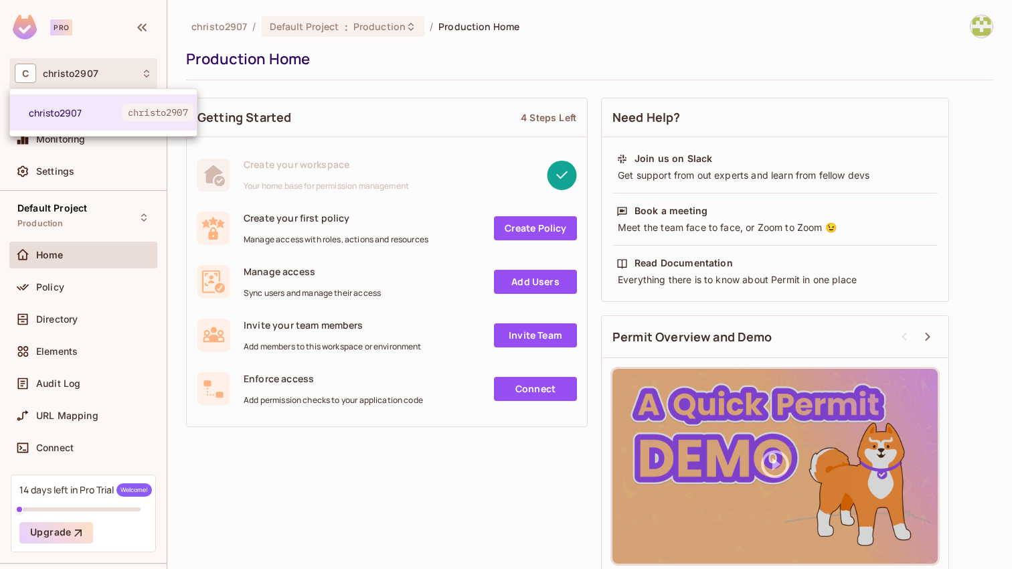
click at [141, 69] on div at bounding box center [506, 284] width 1012 height 569
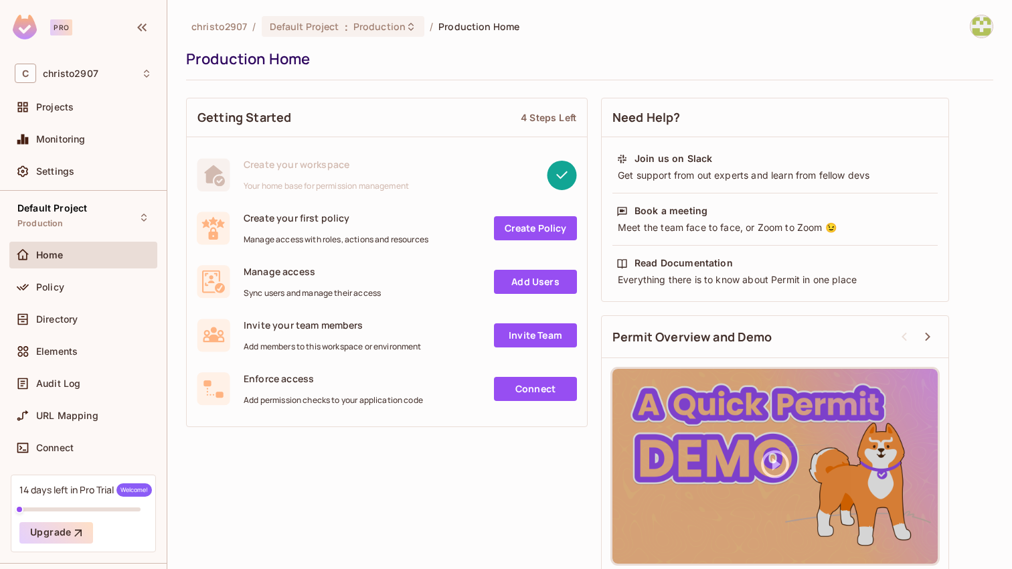
click at [141, 69] on div at bounding box center [506, 284] width 1012 height 569
click at [145, 73] on icon at bounding box center [146, 73] width 11 height 11
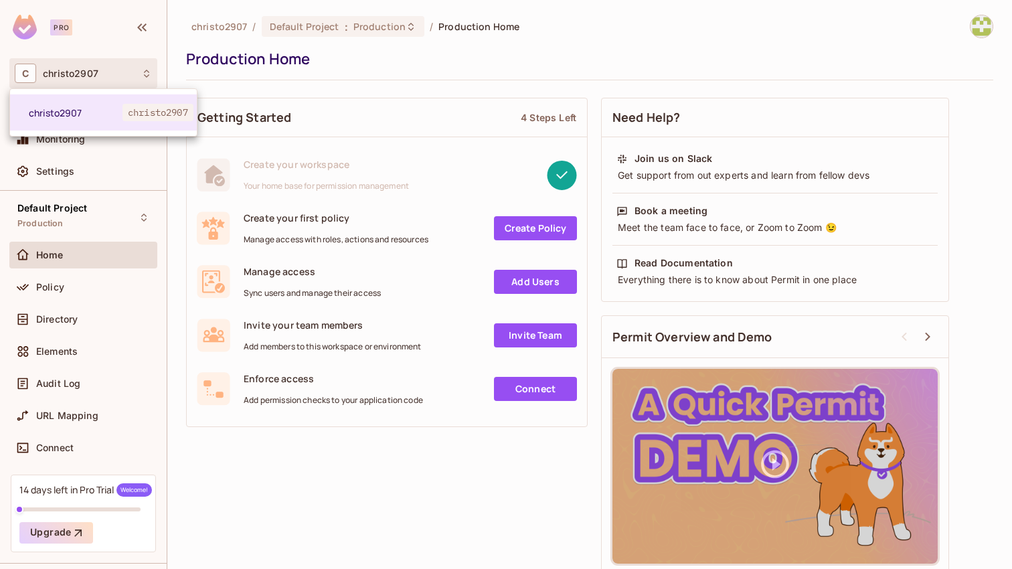
click at [145, 73] on div at bounding box center [506, 284] width 1012 height 569
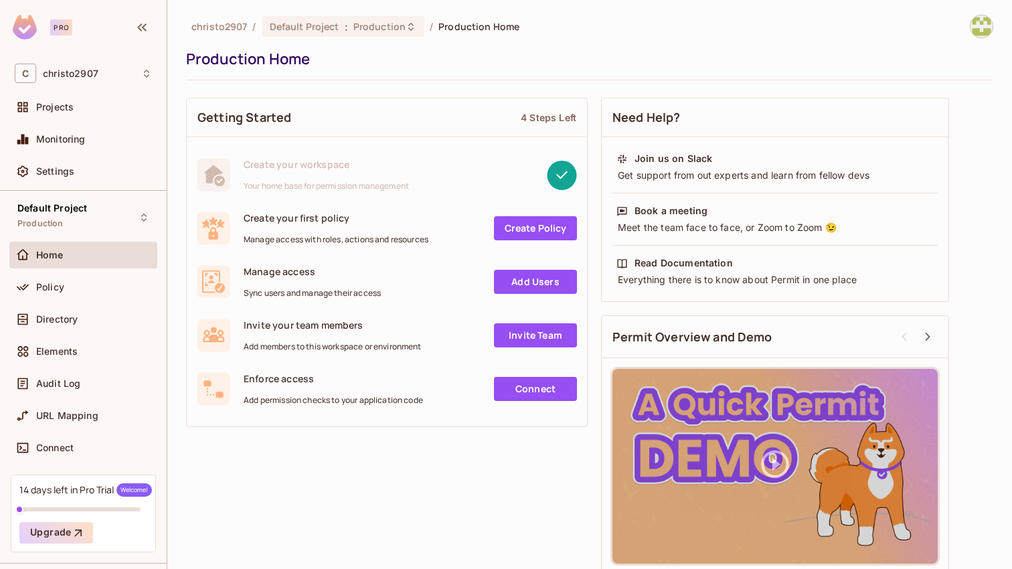
click at [986, 26] on img at bounding box center [982, 26] width 22 height 22
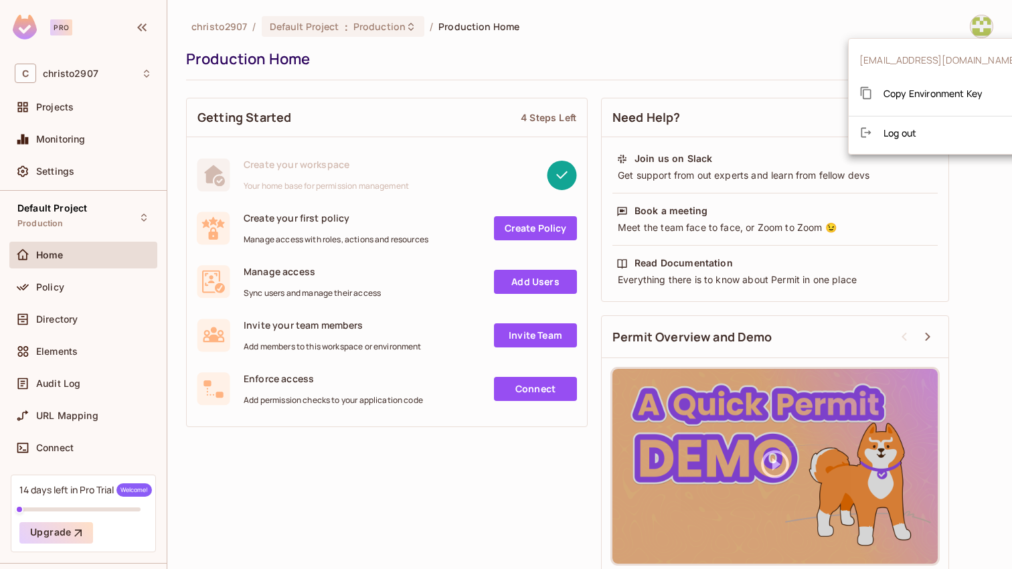
click at [929, 133] on li "Log out" at bounding box center [939, 132] width 181 height 21
